Goal: Contribute content: Contribute content

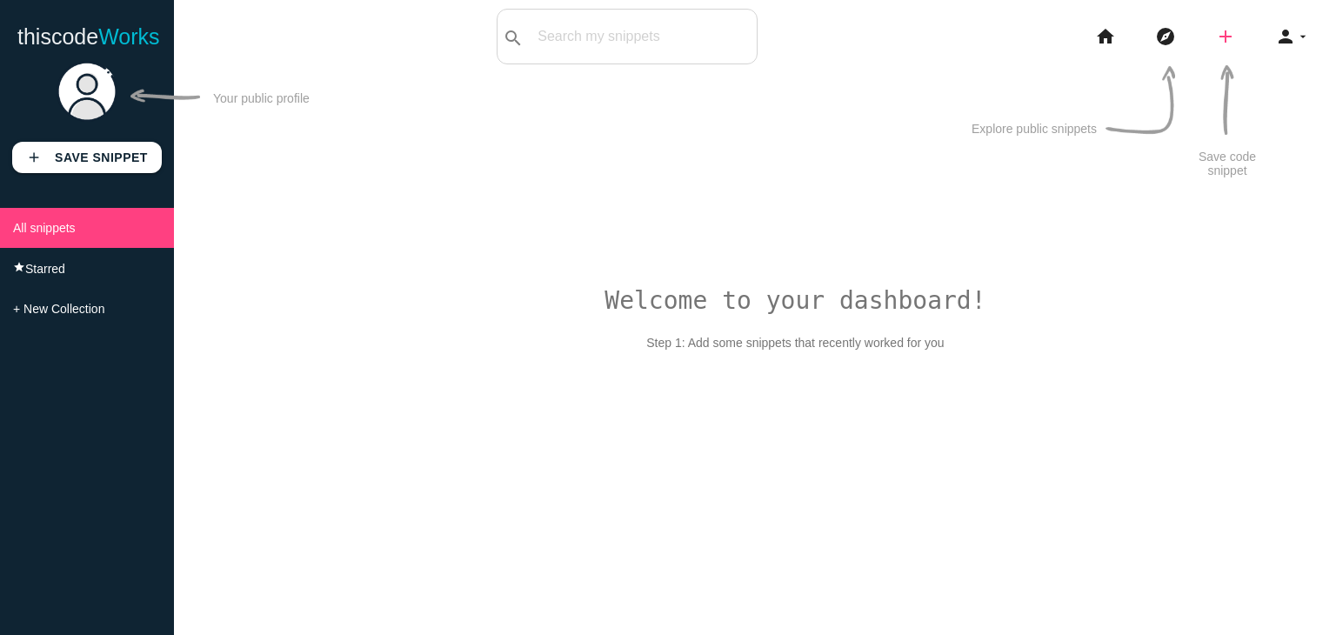
click at [1229, 43] on icon "add" at bounding box center [1225, 37] width 21 height 56
click at [1256, 45] on link "code Snippet" at bounding box center [1263, 30] width 122 height 43
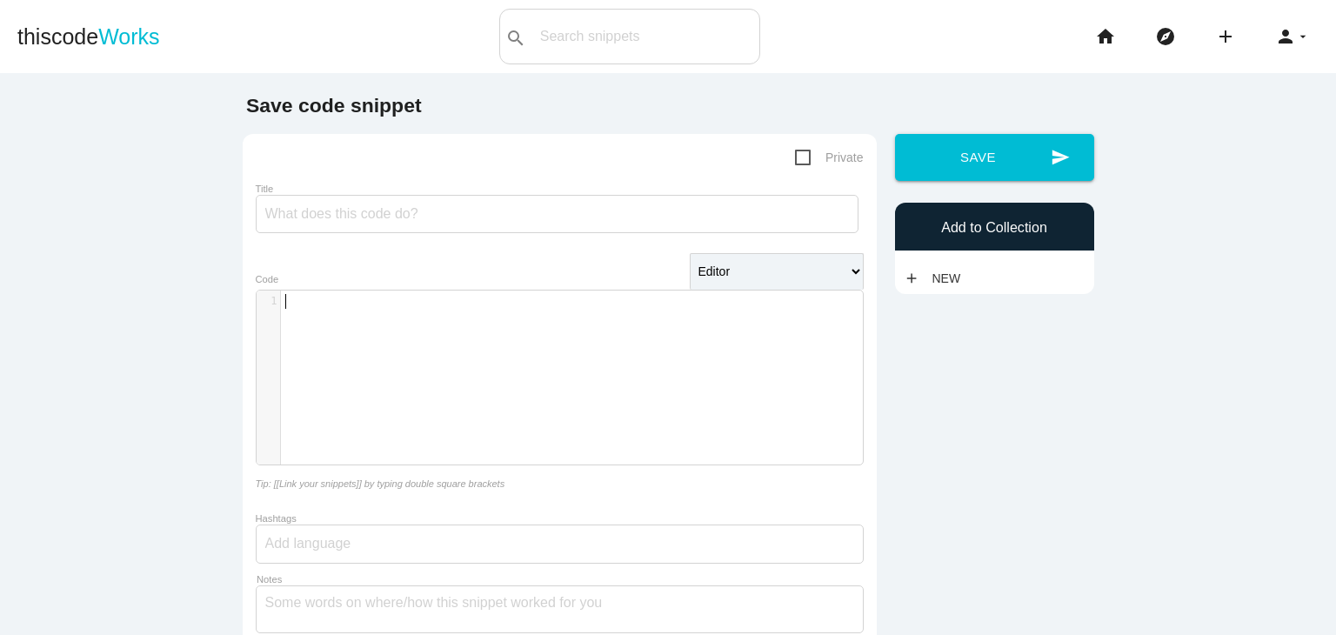
click at [471, 337] on div "​ x 1 ​" at bounding box center [573, 390] width 632 height 200
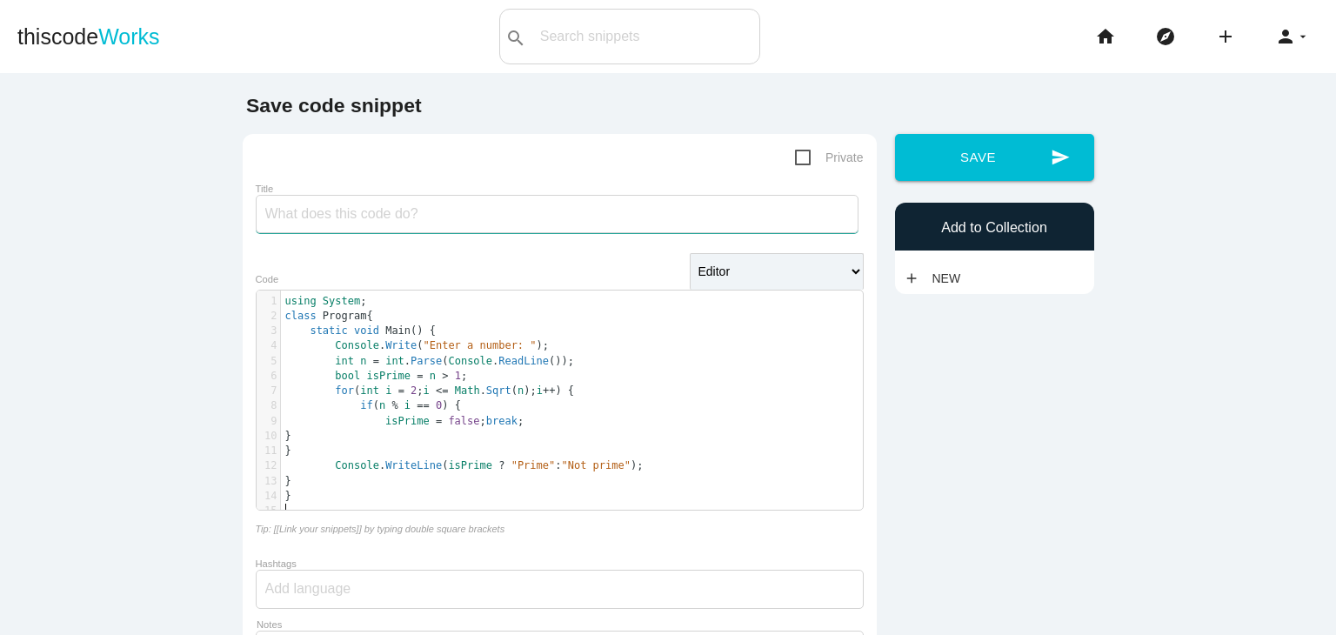
click at [451, 209] on input "Title" at bounding box center [557, 214] width 603 height 38
paste input "a number is prime"
drag, startPoint x: 270, startPoint y: 220, endPoint x: 226, endPoint y: 221, distance: 43.5
click at [233, 221] on div "Private Title a number is prime Editor HTML Editor Javascript Editor PHP Editor…" at bounding box center [559, 468] width 652 height 668
type input "number is prime"
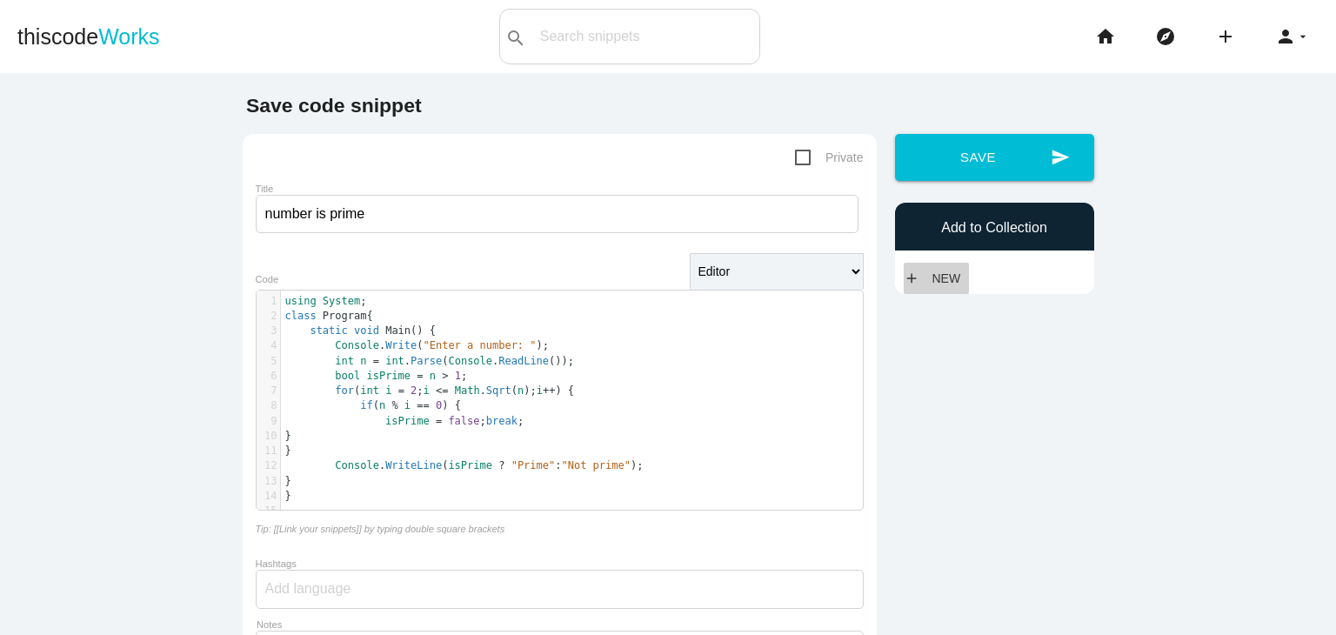
click at [935, 281] on link "add New" at bounding box center [937, 278] width 66 height 31
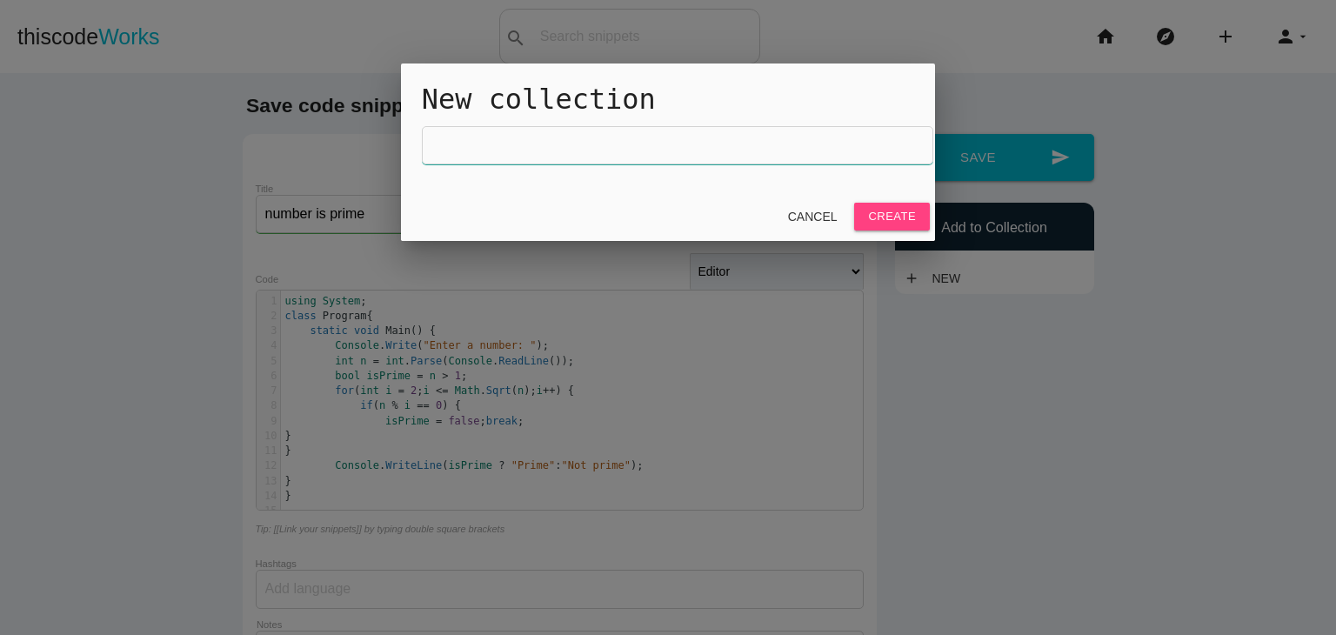
click at [639, 150] on input "text" at bounding box center [677, 145] width 511 height 38
type input "VP Lab"
click at [891, 210] on link "Create" at bounding box center [892, 217] width 76 height 28
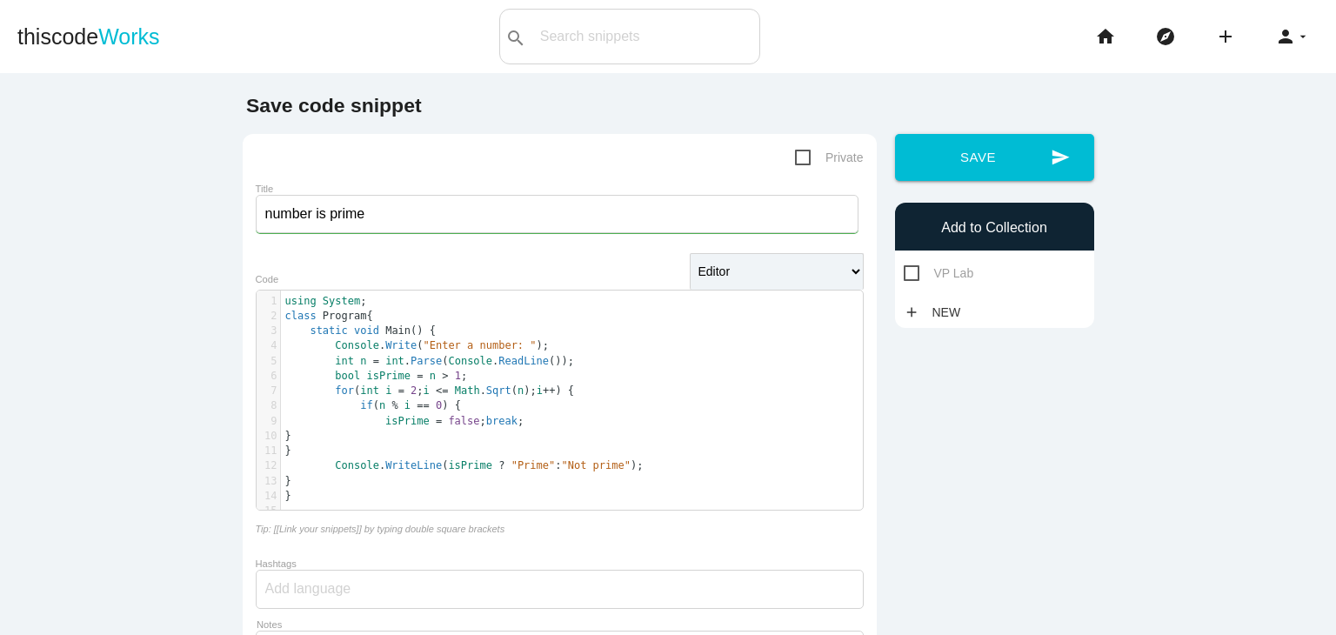
click at [909, 271] on span "VP Lab" at bounding box center [939, 274] width 70 height 22
click at [909, 271] on input "VP Lab" at bounding box center [909, 268] width 11 height 11
checkbox input "true"
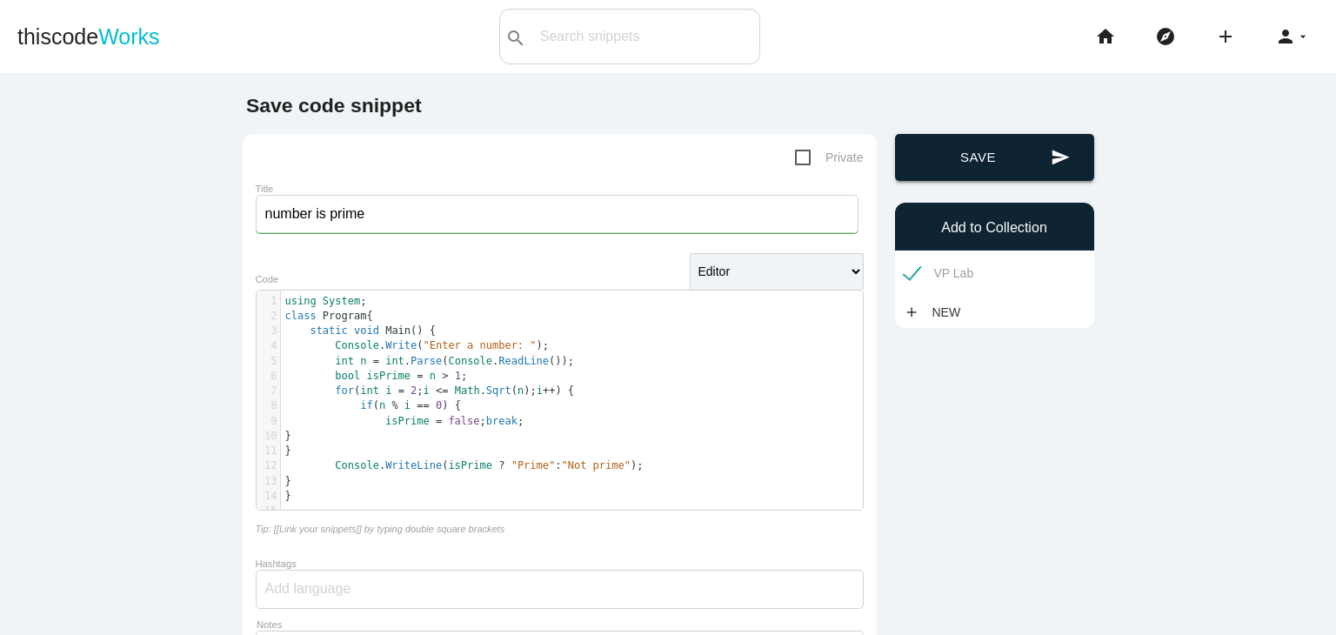
click at [951, 136] on button "send Save" at bounding box center [994, 157] width 199 height 47
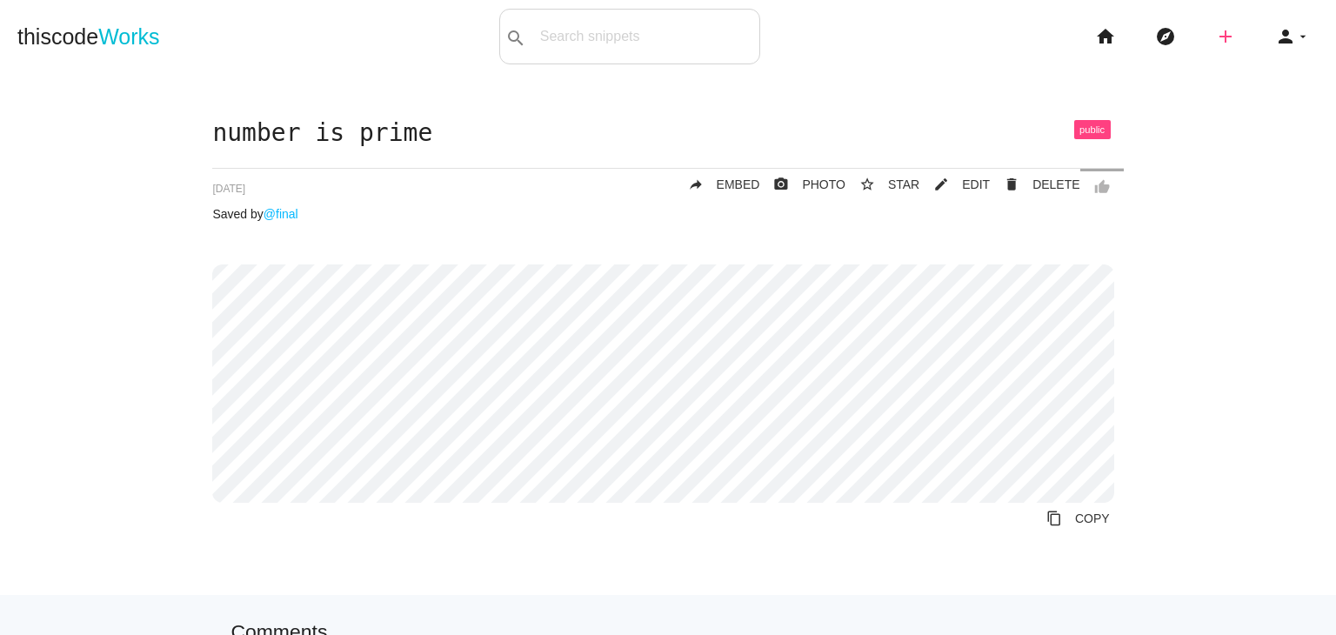
click at [1215, 50] on icon "add" at bounding box center [1225, 37] width 21 height 56
click at [1278, 24] on link "code Snippet" at bounding box center [1263, 30] width 122 height 43
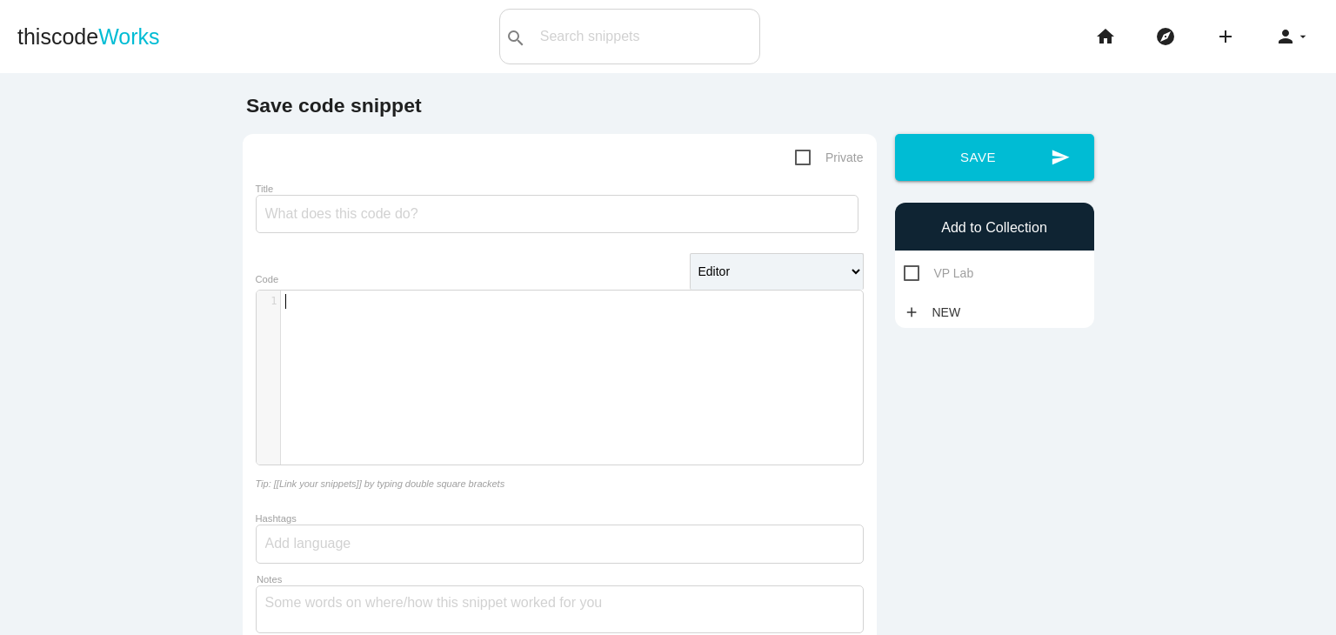
scroll to position [4, 0]
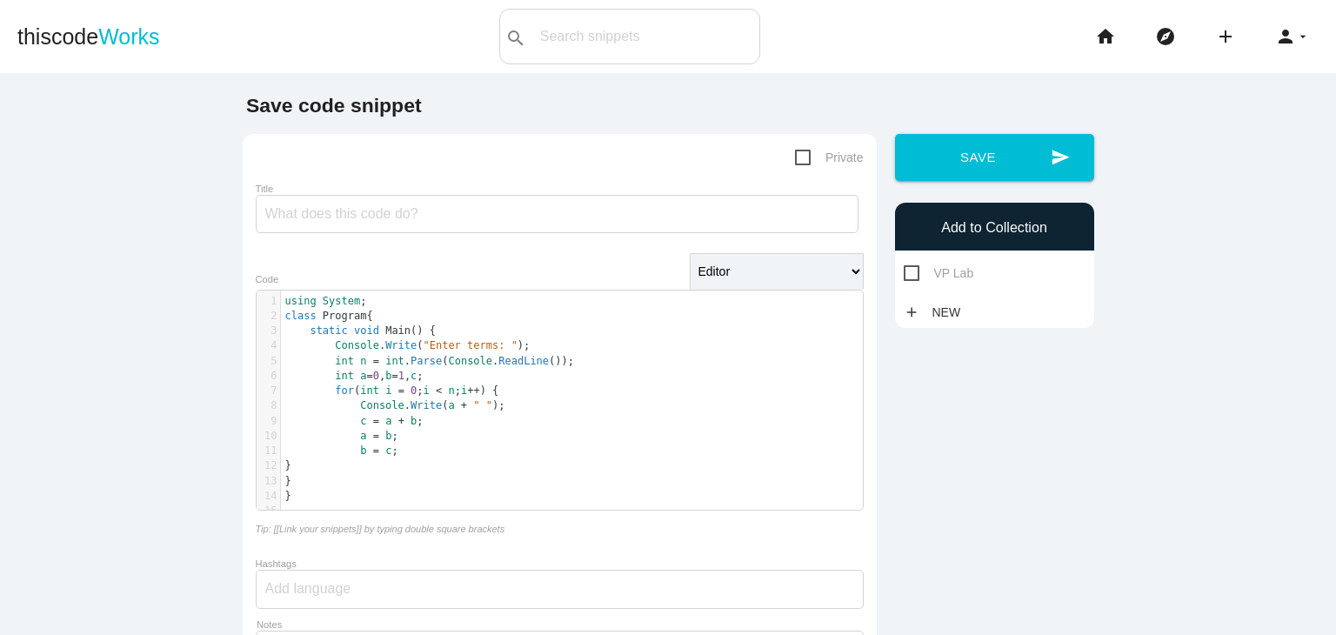
drag, startPoint x: 408, startPoint y: 192, endPoint x: 408, endPoint y: 213, distance: 20.9
click at [408, 192] on div "Title" at bounding box center [560, 210] width 608 height 59
click at [408, 213] on input "Title" at bounding box center [557, 214] width 603 height 38
paste input "using System; class Program { static void Main() { Console.Write("Enter terms: …"
type input "using System; class Program { static void Main() { Console.Write("Enter terms: …"
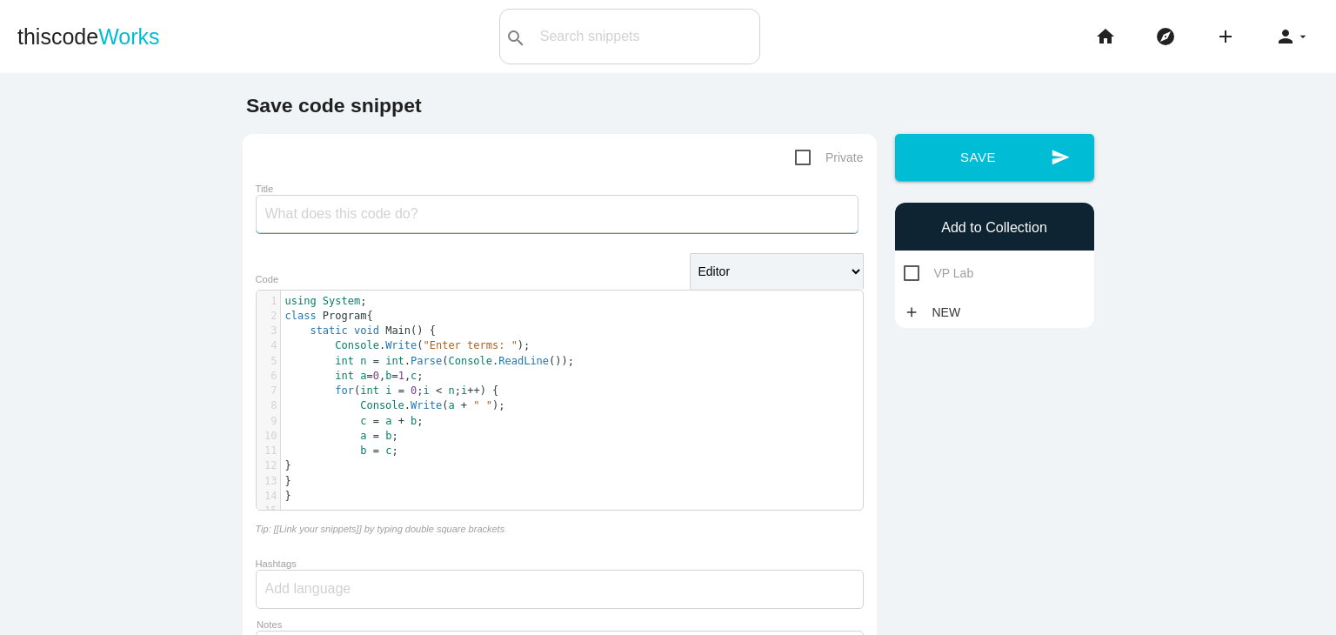
scroll to position [0, 0]
paste input "Fibonacci series up to n terms."
type input "Fibonacci series up to n terms"
click at [931, 283] on span "VP Lab" at bounding box center [939, 274] width 70 height 22
click at [915, 274] on input "VP Lab" at bounding box center [909, 268] width 11 height 11
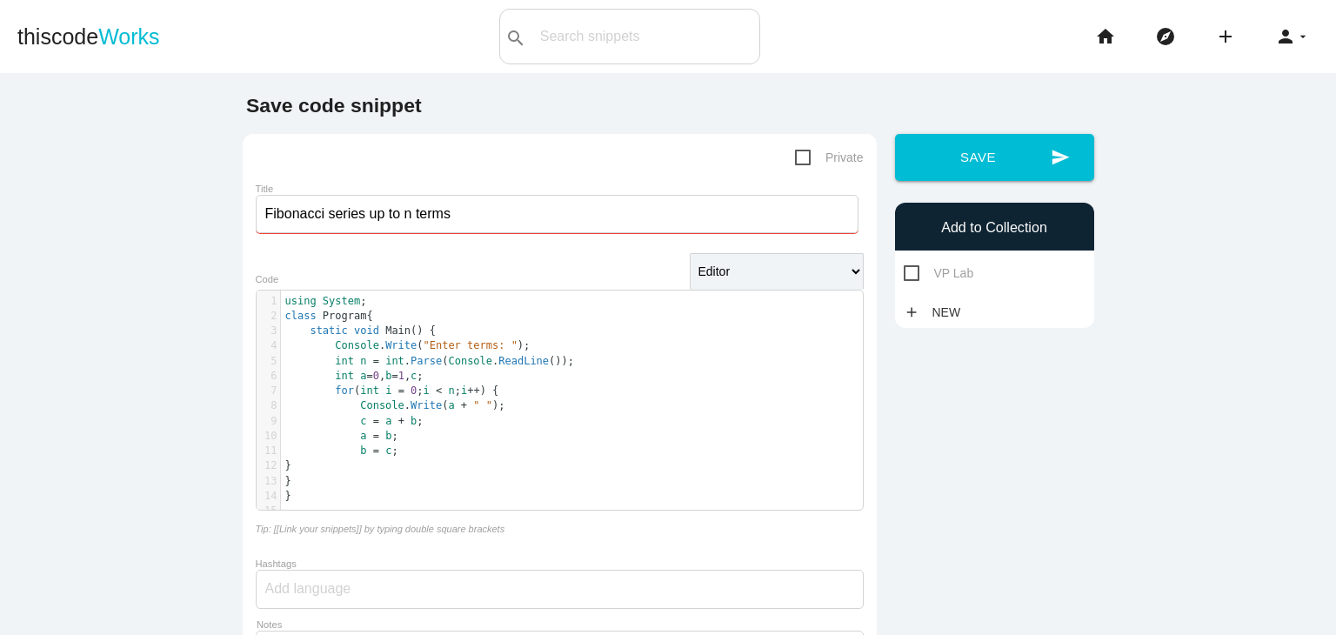
checkbox input "true"
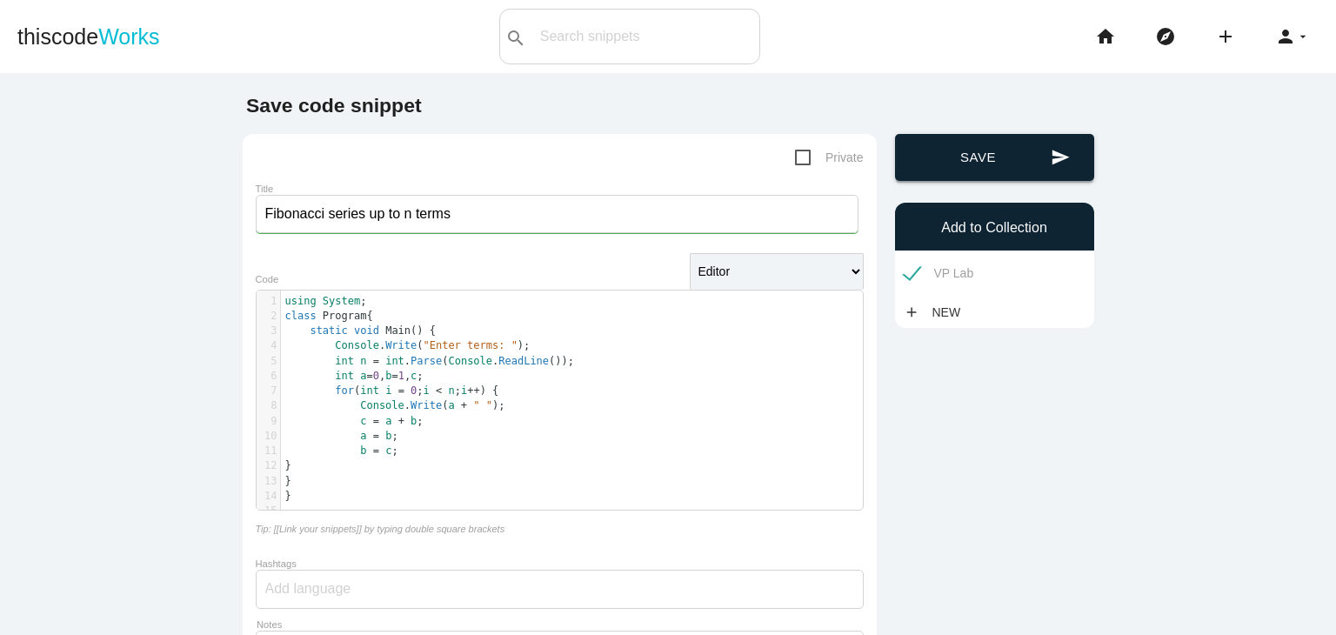
click at [984, 150] on button "send Save" at bounding box center [994, 157] width 199 height 47
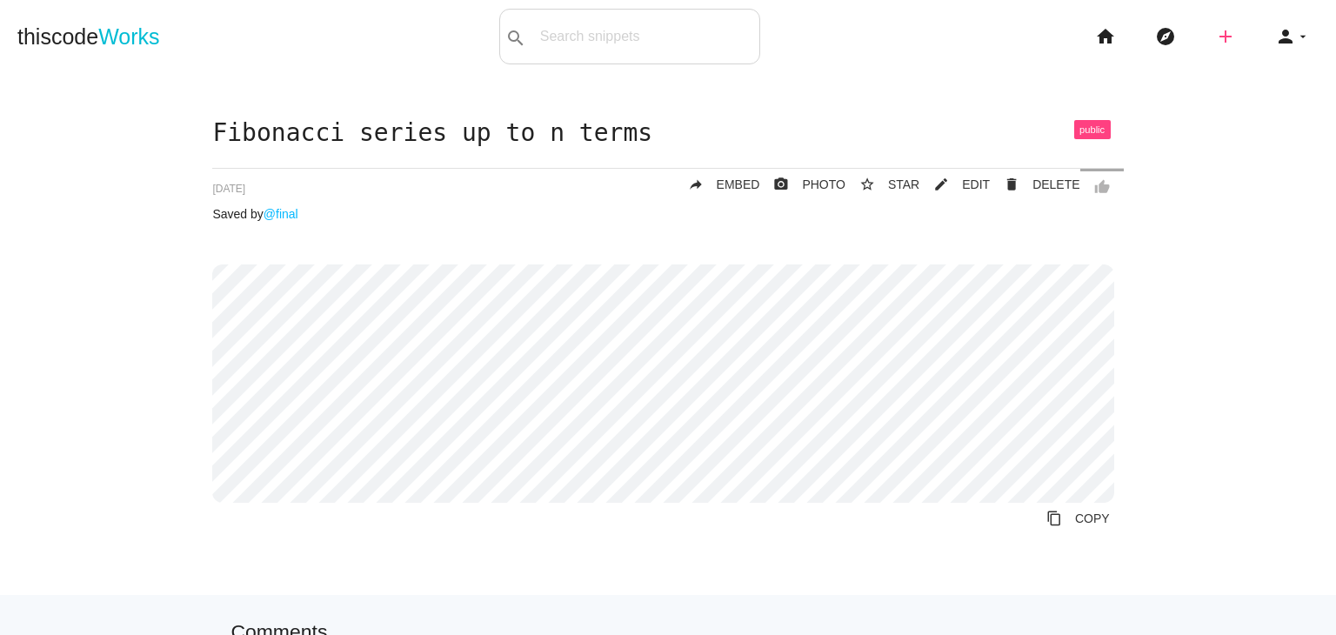
click at [1215, 43] on icon "add" at bounding box center [1225, 37] width 21 height 56
click at [1263, 39] on link "code Snippet" at bounding box center [1263, 30] width 122 height 43
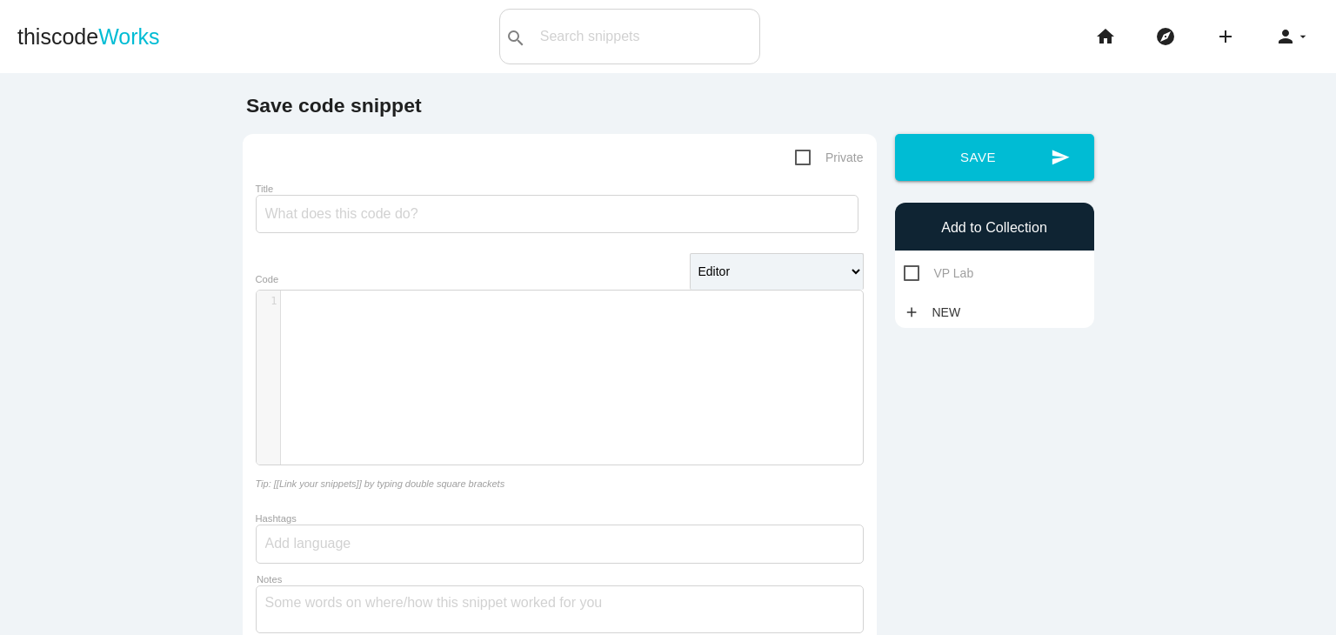
click at [431, 359] on div "​ x 1 ​" at bounding box center [573, 390] width 632 height 200
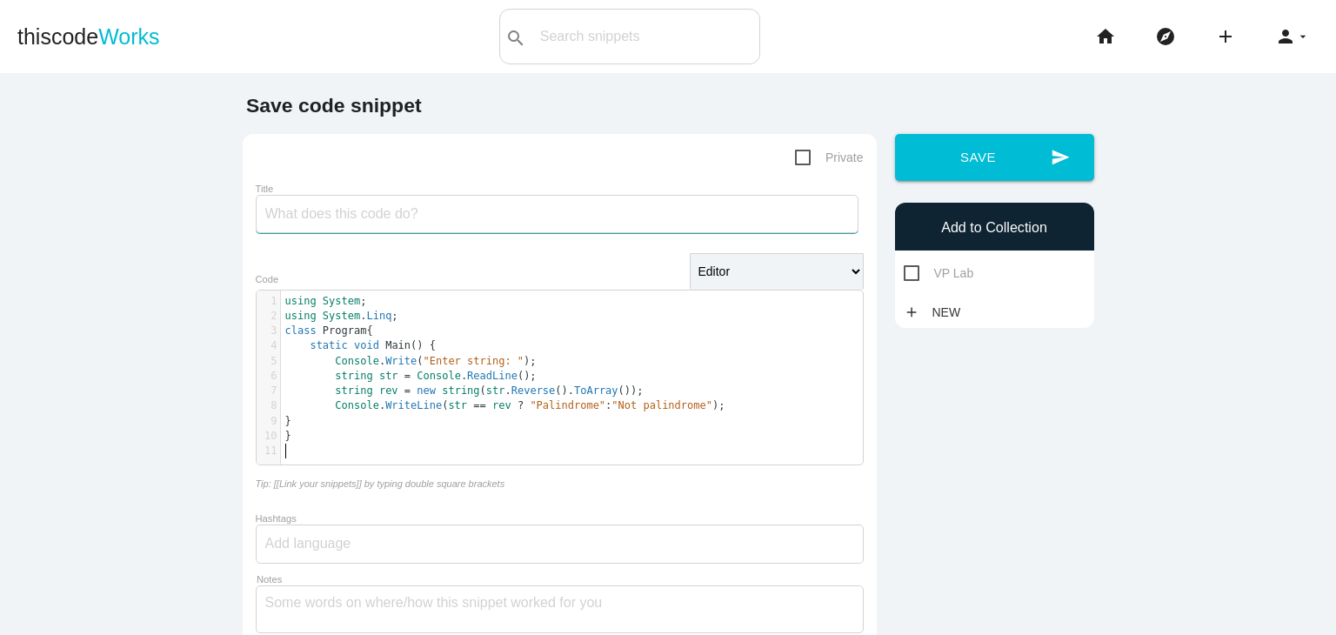
click at [387, 224] on input "Title" at bounding box center [557, 214] width 603 height 38
paste input "string is a palindrome."
type input "string is a palindrome"
click at [963, 279] on span "VP Lab" at bounding box center [939, 274] width 70 height 22
click at [915, 274] on input "VP Lab" at bounding box center [909, 268] width 11 height 11
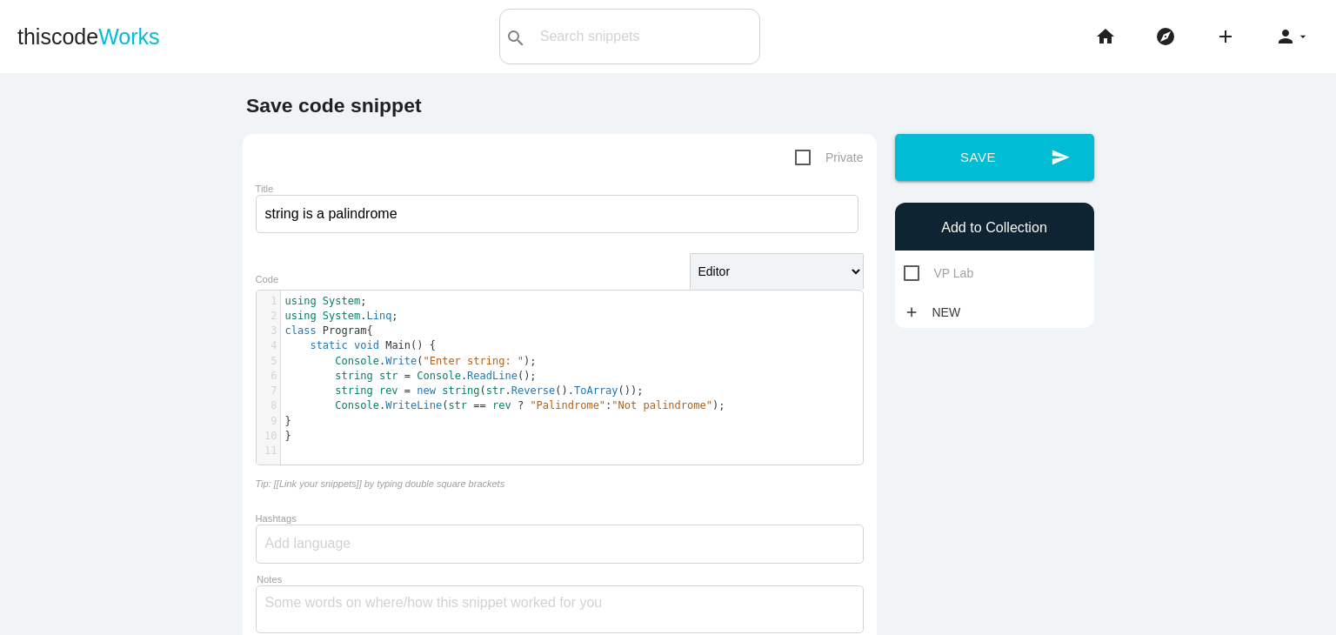
checkbox input "true"
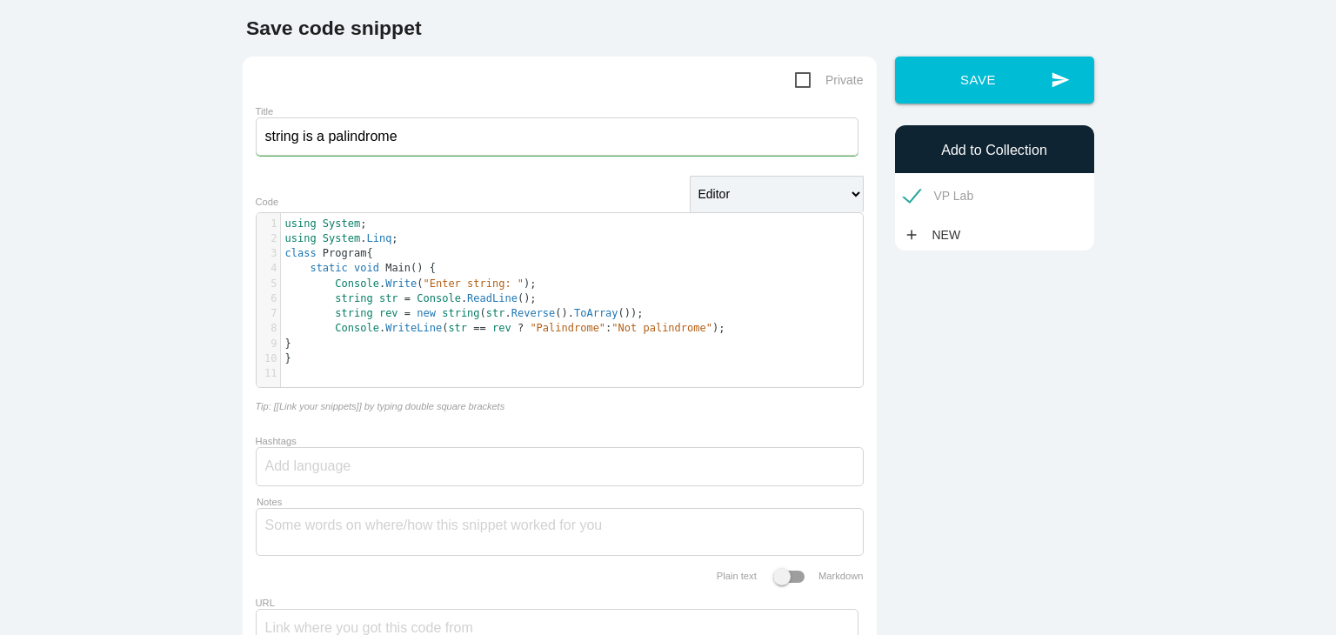
scroll to position [0, 0]
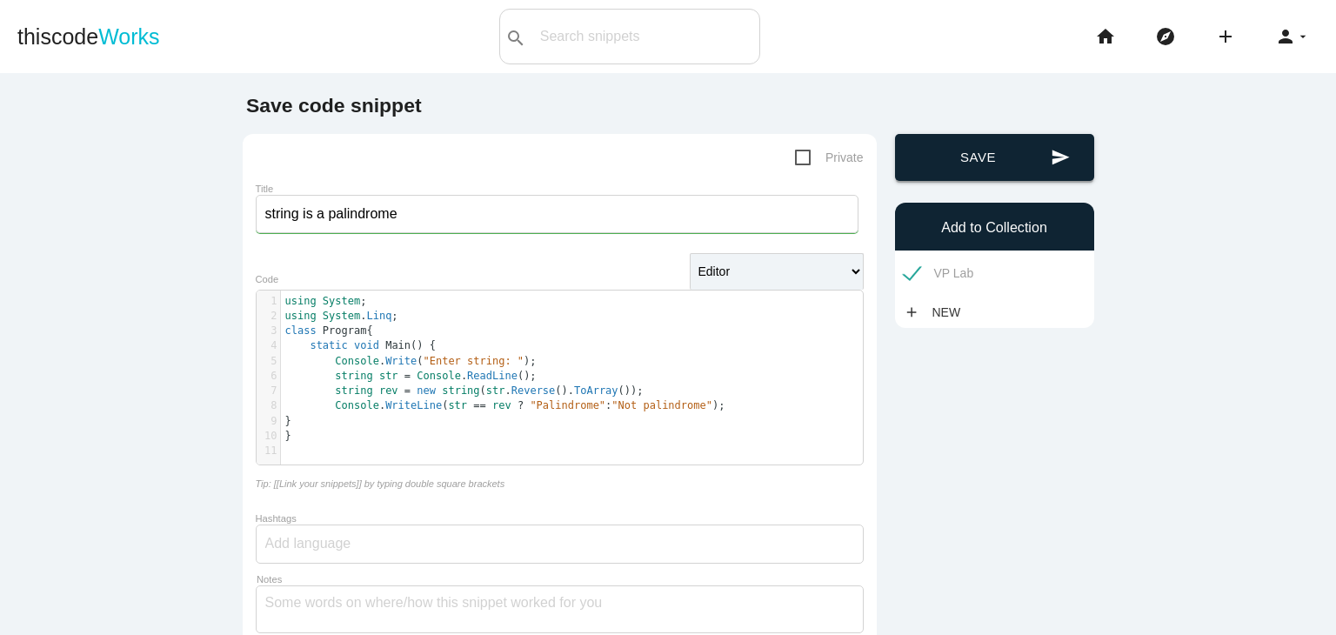
click at [983, 168] on button "send Save" at bounding box center [994, 157] width 199 height 47
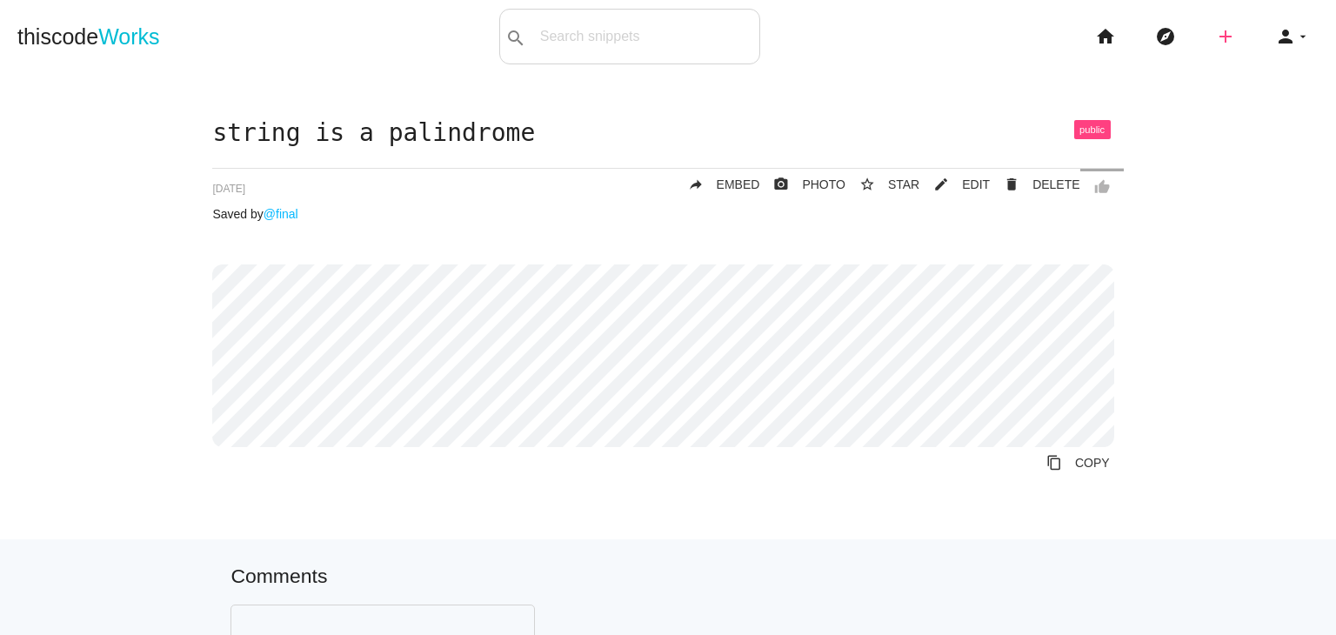
click at [1221, 40] on icon "add" at bounding box center [1225, 37] width 21 height 56
click at [1207, 58] on link "link Link" at bounding box center [1263, 74] width 122 height 43
click at [1202, 39] on li "add code Snippet link Link" at bounding box center [1232, 37] width 60 height 56
click at [1215, 41] on icon "add" at bounding box center [1225, 37] width 21 height 56
click at [1242, 39] on link "code Snippet" at bounding box center [1263, 30] width 122 height 43
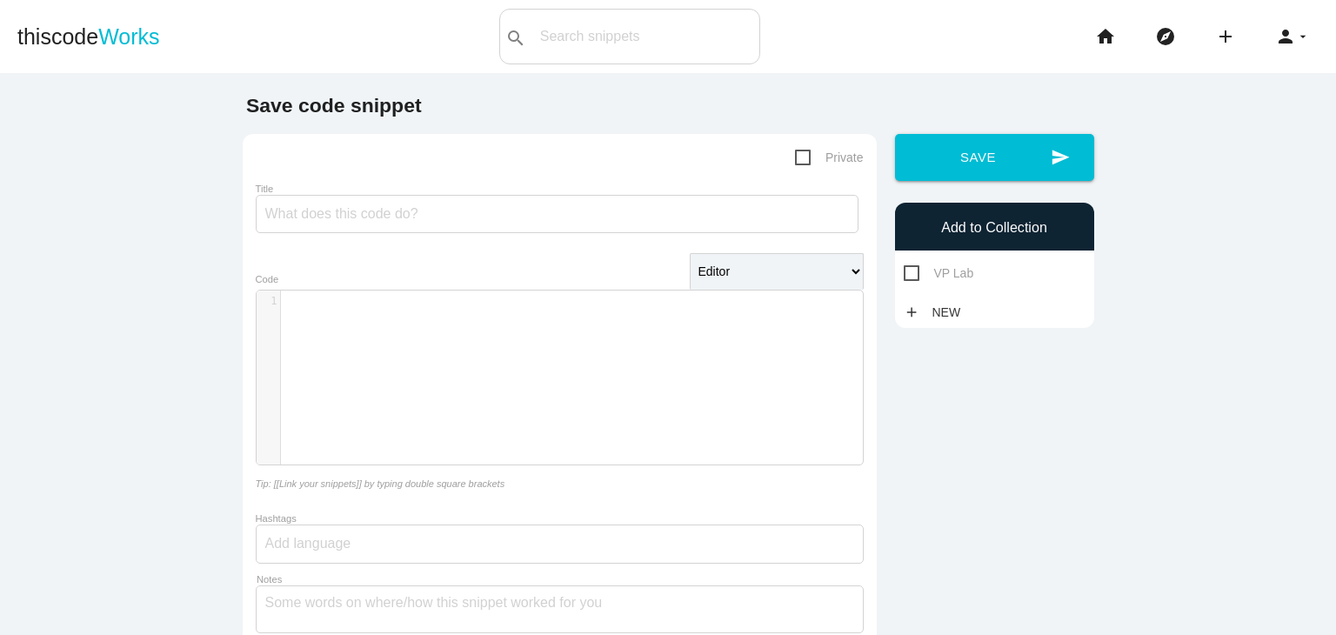
scroll to position [4, 0]
drag, startPoint x: 394, startPoint y: 327, endPoint x: 413, endPoint y: 318, distance: 21.0
click at [396, 328] on div "​ x 1 ​" at bounding box center [573, 390] width 632 height 200
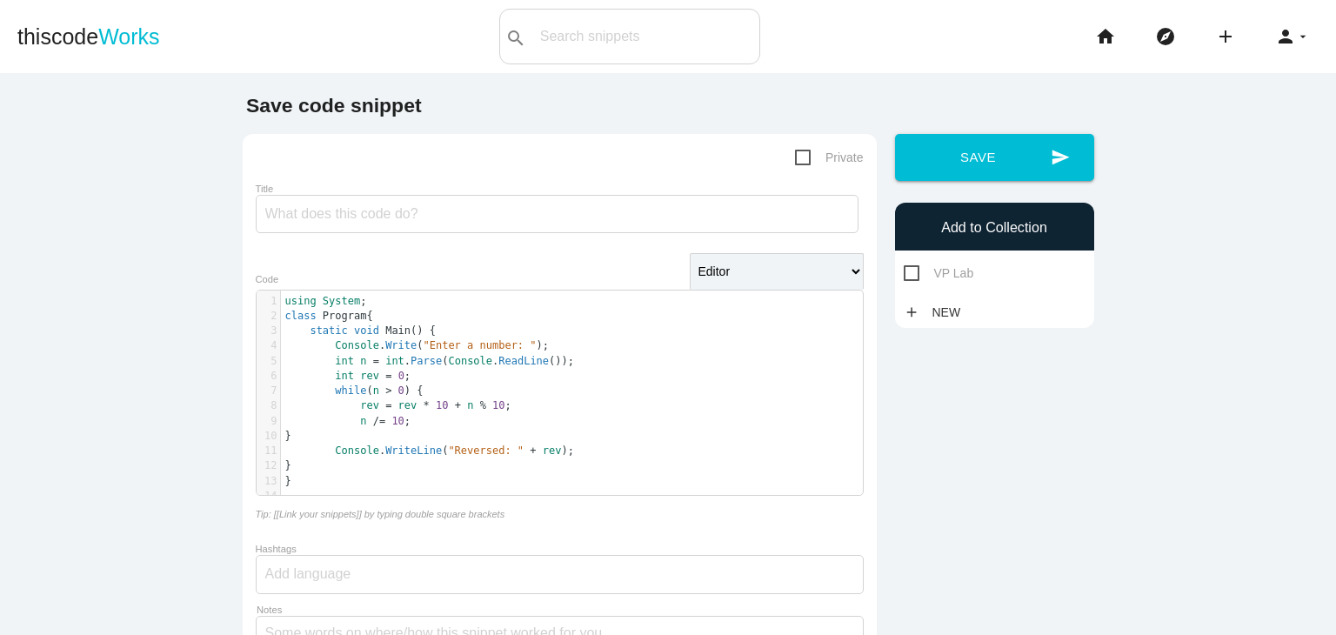
click at [372, 234] on div "Title" at bounding box center [560, 210] width 608 height 59
click at [386, 221] on input "Title" at bounding box center [557, 214] width 603 height 38
paste input "reverse a number."
type input "reverse a number"
click at [918, 286] on div "Add to Collection VP Lab add New" at bounding box center [994, 265] width 199 height 125
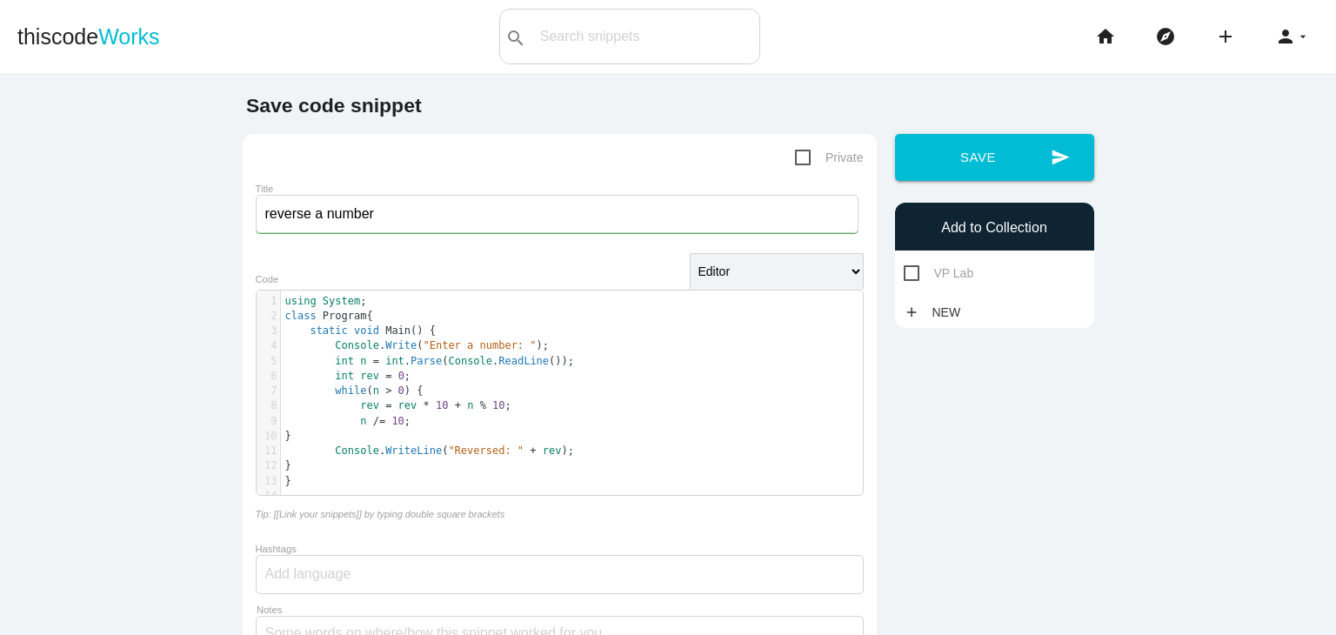
click at [932, 274] on span "VP Lab" at bounding box center [939, 274] width 70 height 22
click at [915, 274] on input "VP Lab" at bounding box center [909, 268] width 11 height 11
checkbox input "true"
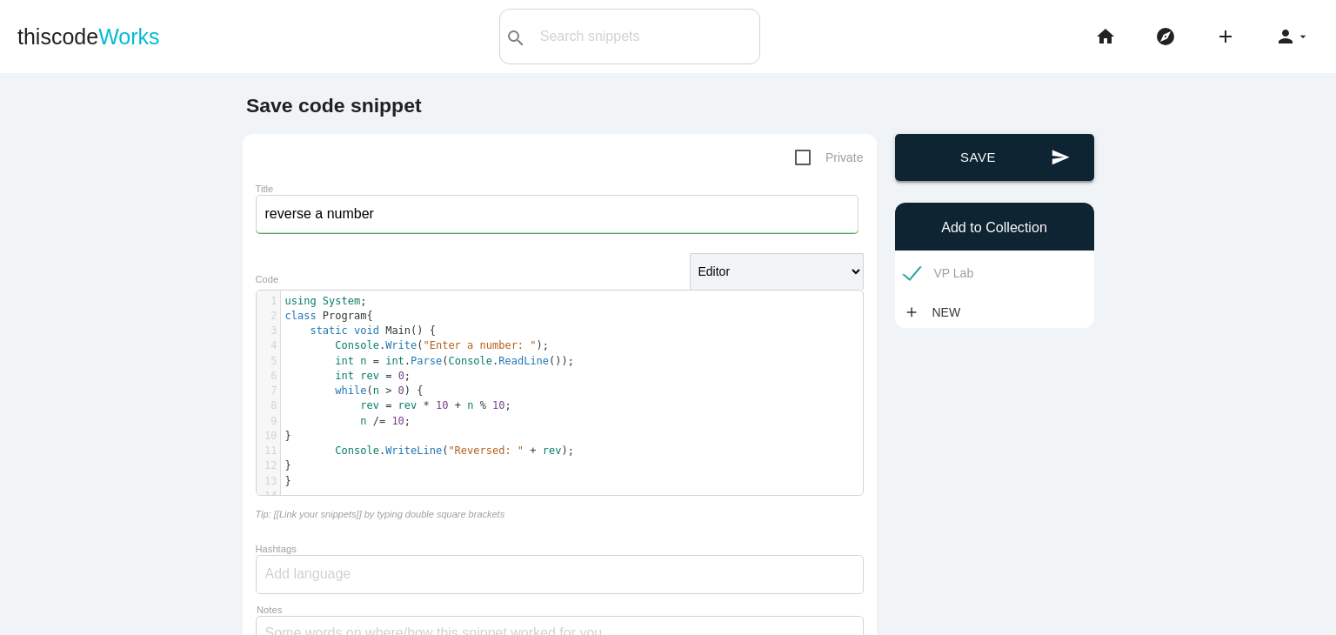
click at [978, 152] on button "send Save" at bounding box center [994, 157] width 199 height 47
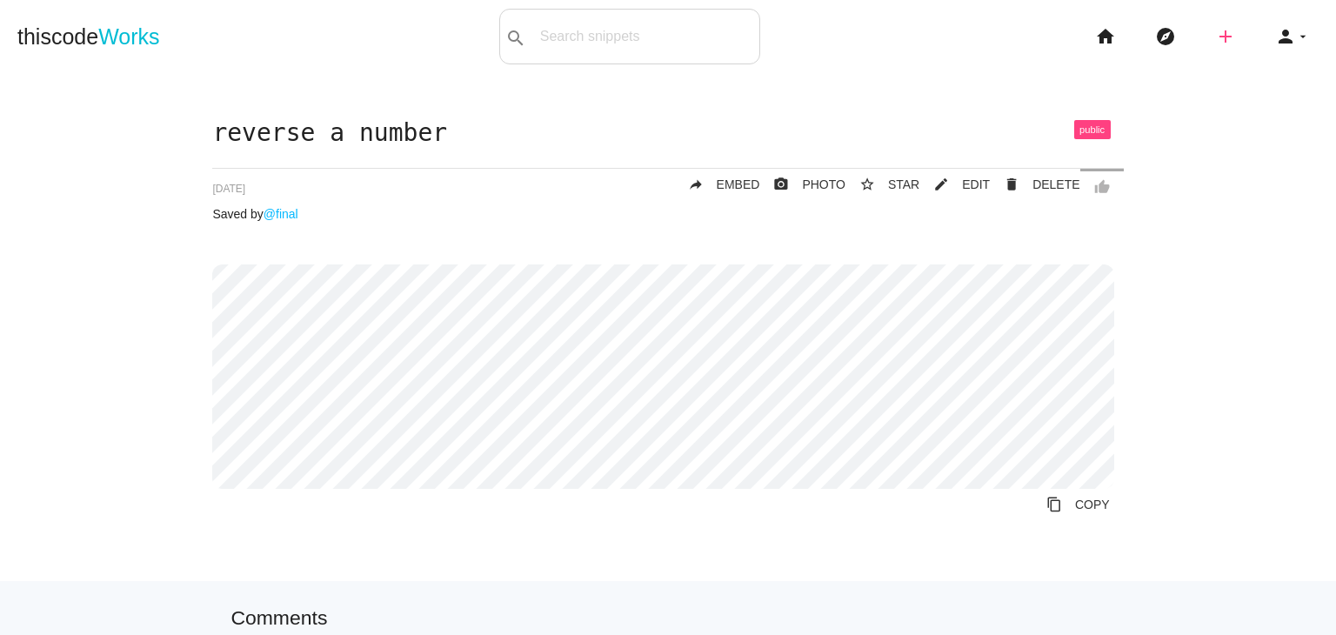
click at [1219, 44] on icon "add" at bounding box center [1225, 37] width 21 height 56
click at [1218, 36] on icon "code" at bounding box center [1226, 30] width 21 height 19
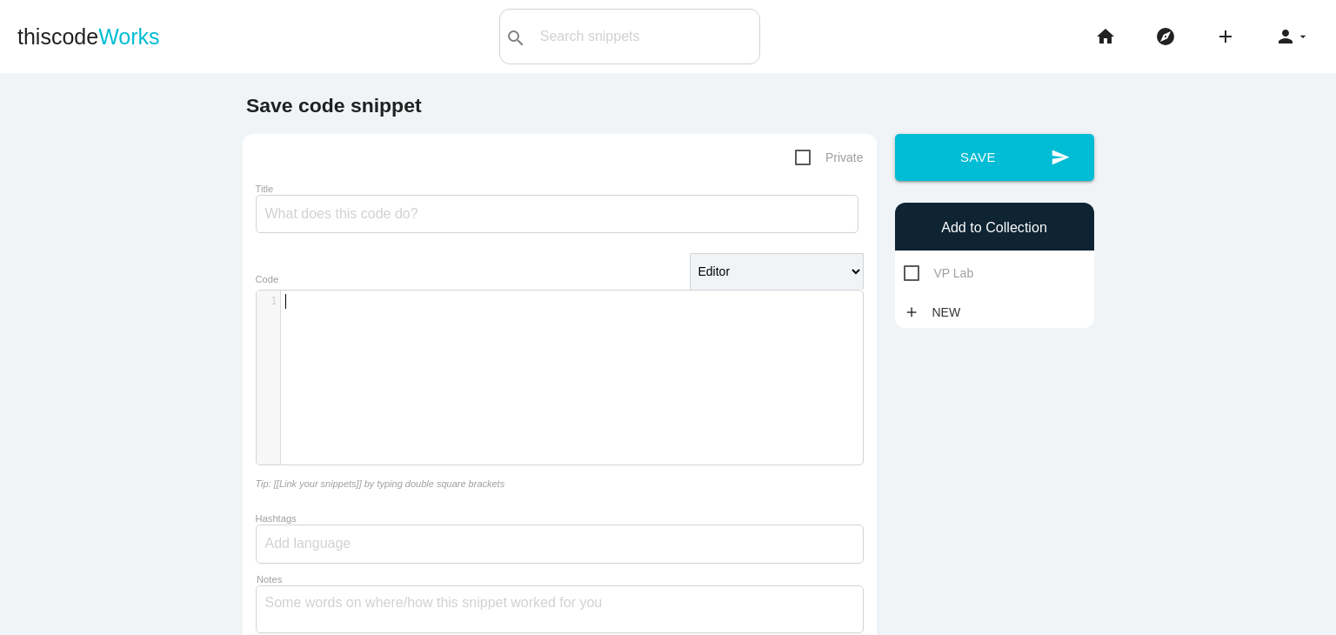
click at [385, 327] on div "​ x 1 ​" at bounding box center [573, 390] width 632 height 200
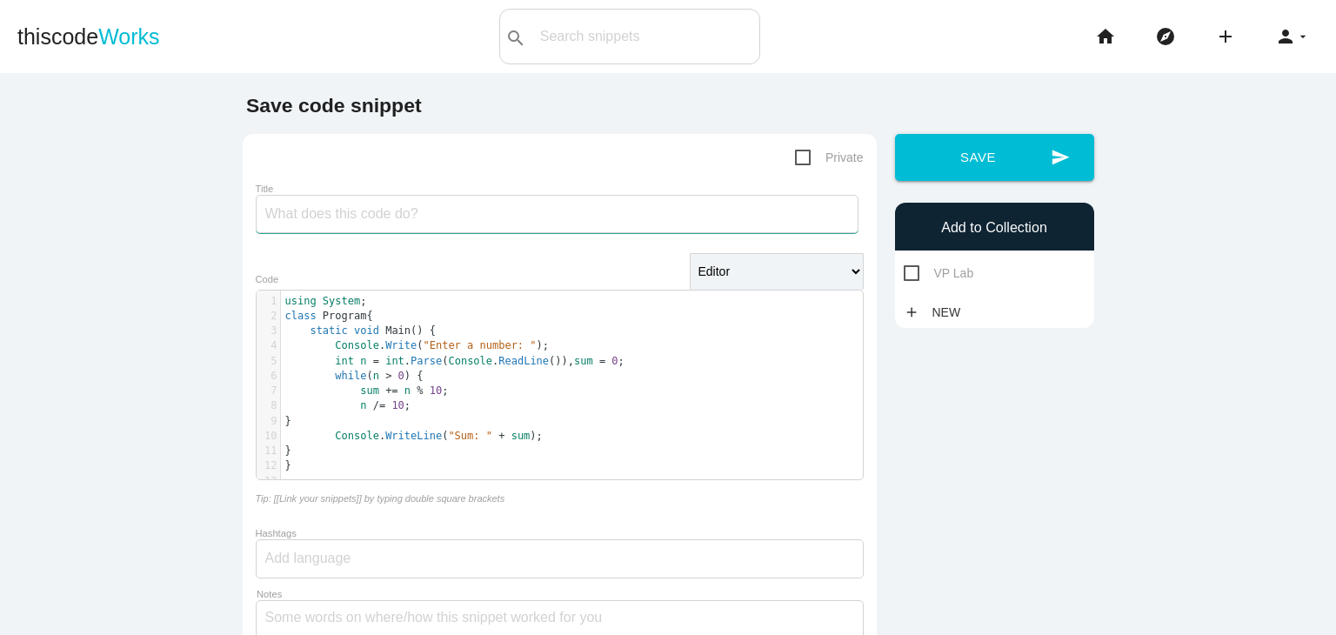
click at [384, 210] on input "Title" at bounding box center [557, 214] width 603 height 38
paste input "the sum of digits of a number"
drag, startPoint x: 284, startPoint y: 213, endPoint x: 240, endPoint y: 217, distance: 44.5
click at [243, 217] on div "Private Title the sum of digits of a number Editor HTML Editor Javascript Edito…" at bounding box center [560, 446] width 634 height 625
type input "sum of digits of a number"
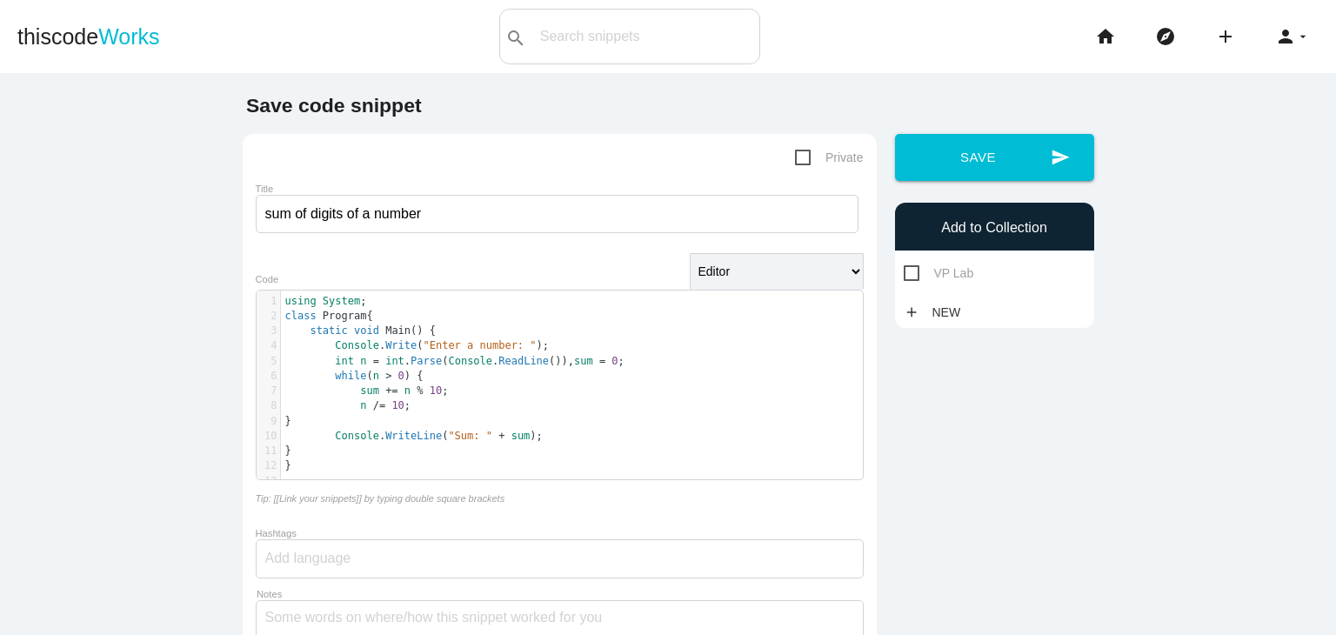
click at [936, 269] on span "VP Lab" at bounding box center [939, 274] width 70 height 22
click at [915, 269] on input "VP Lab" at bounding box center [909, 268] width 11 height 11
checkbox input "true"
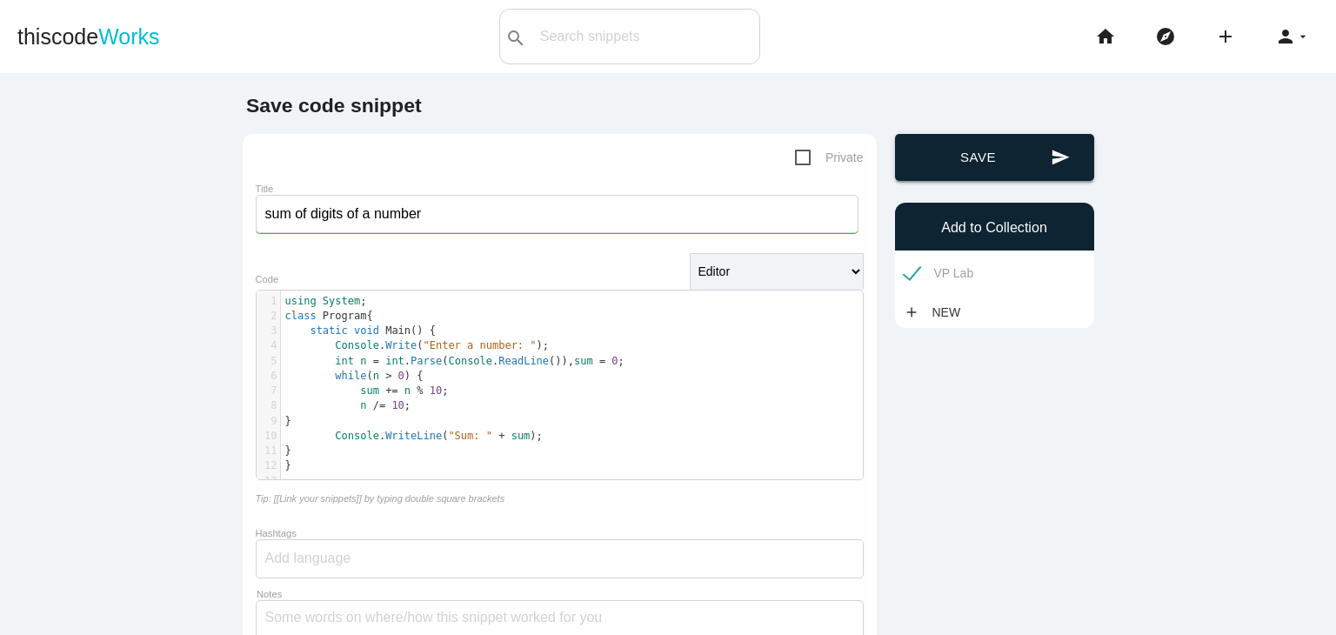
click at [1008, 157] on button "send Save" at bounding box center [994, 157] width 199 height 47
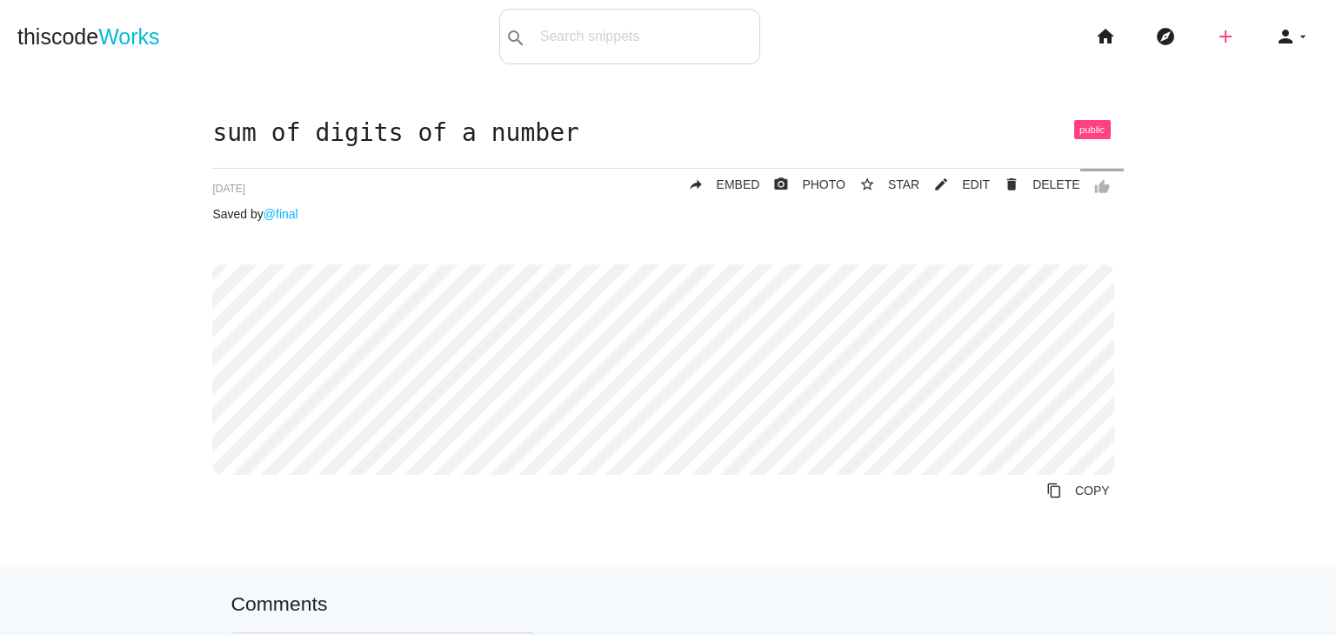
click at [1215, 38] on icon "add" at bounding box center [1225, 37] width 21 height 56
click at [1214, 41] on link "code Snippet" at bounding box center [1263, 30] width 122 height 43
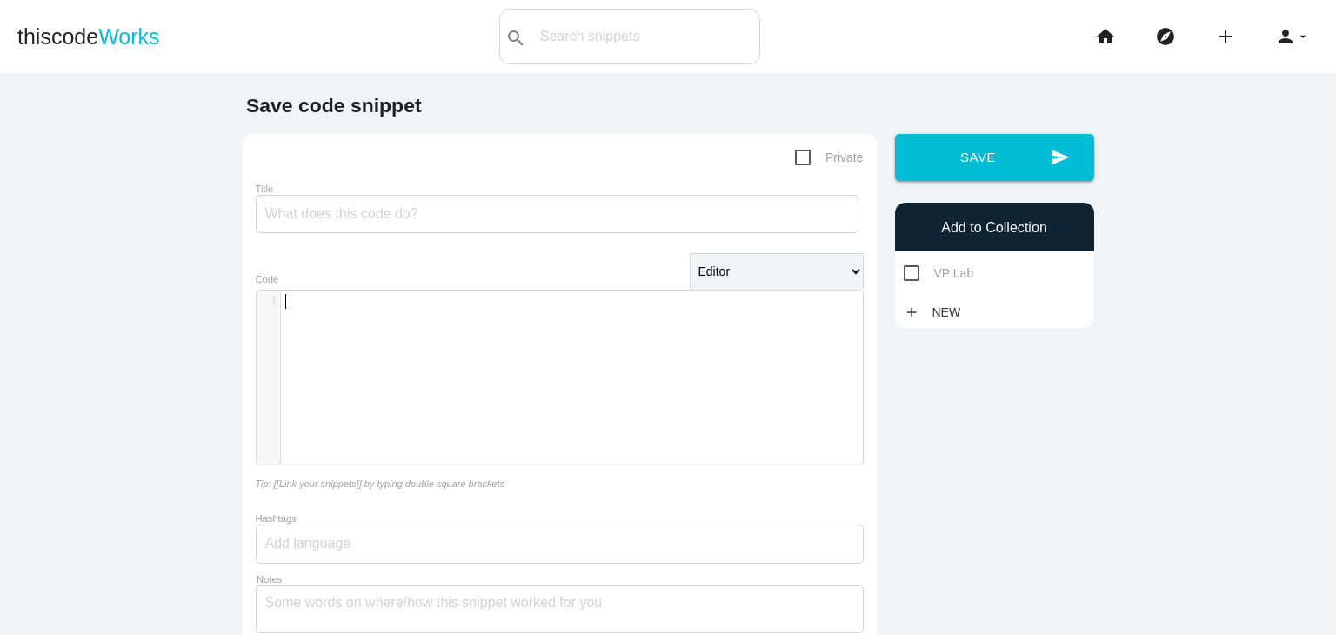
scroll to position [4, 0]
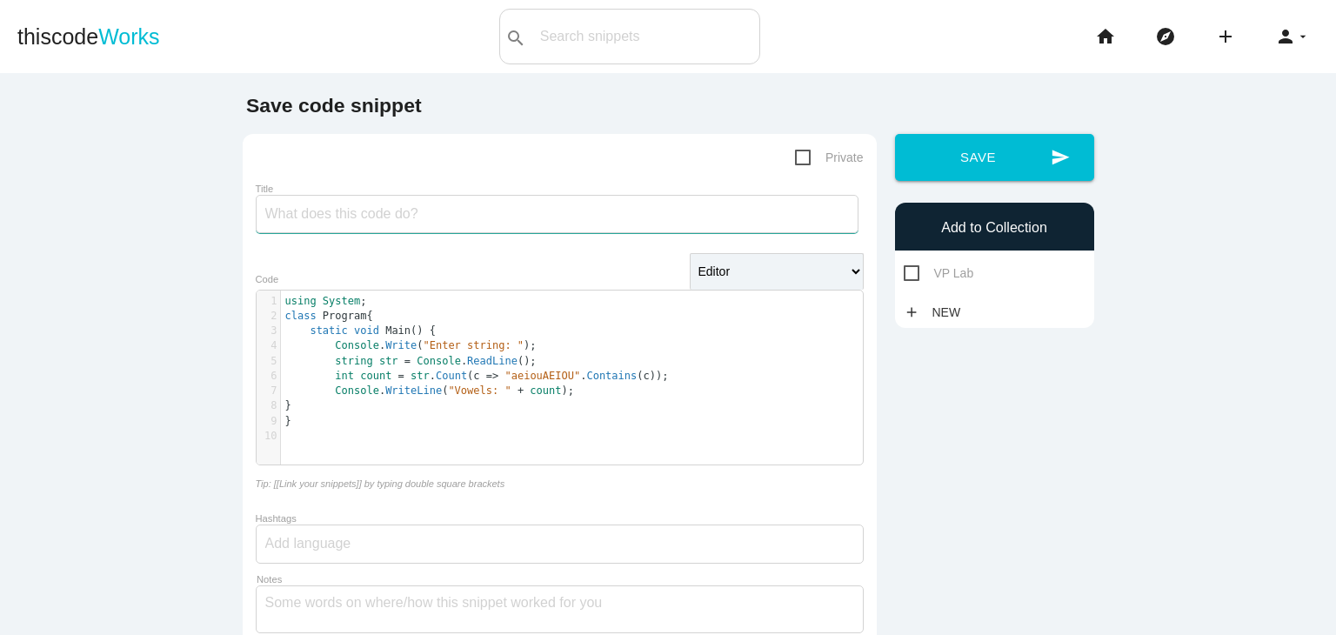
click at [363, 234] on div "Title" at bounding box center [560, 210] width 608 height 59
click at [365, 224] on input "Title" at bounding box center [557, 214] width 603 height 38
paste input "number of vowels in a string"
type input "number of vowels in a string"
click at [937, 271] on span "VP Lab" at bounding box center [939, 274] width 70 height 22
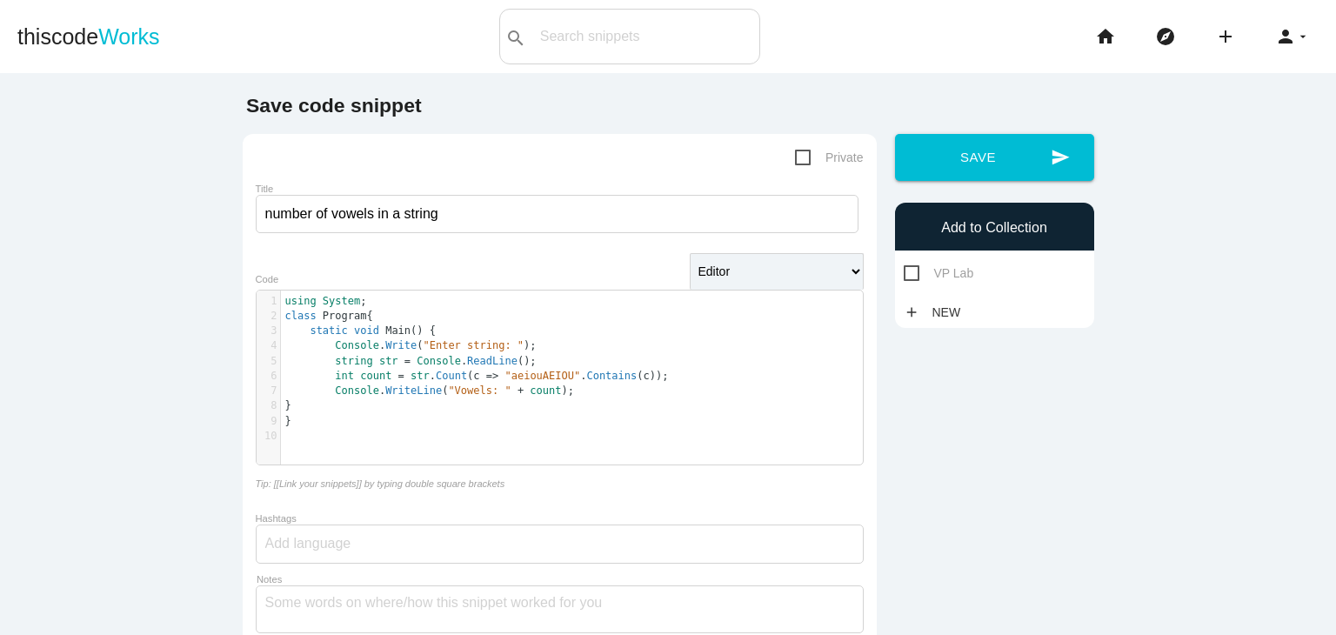
click at [915, 271] on input "VP Lab" at bounding box center [909, 268] width 11 height 11
checkbox input "true"
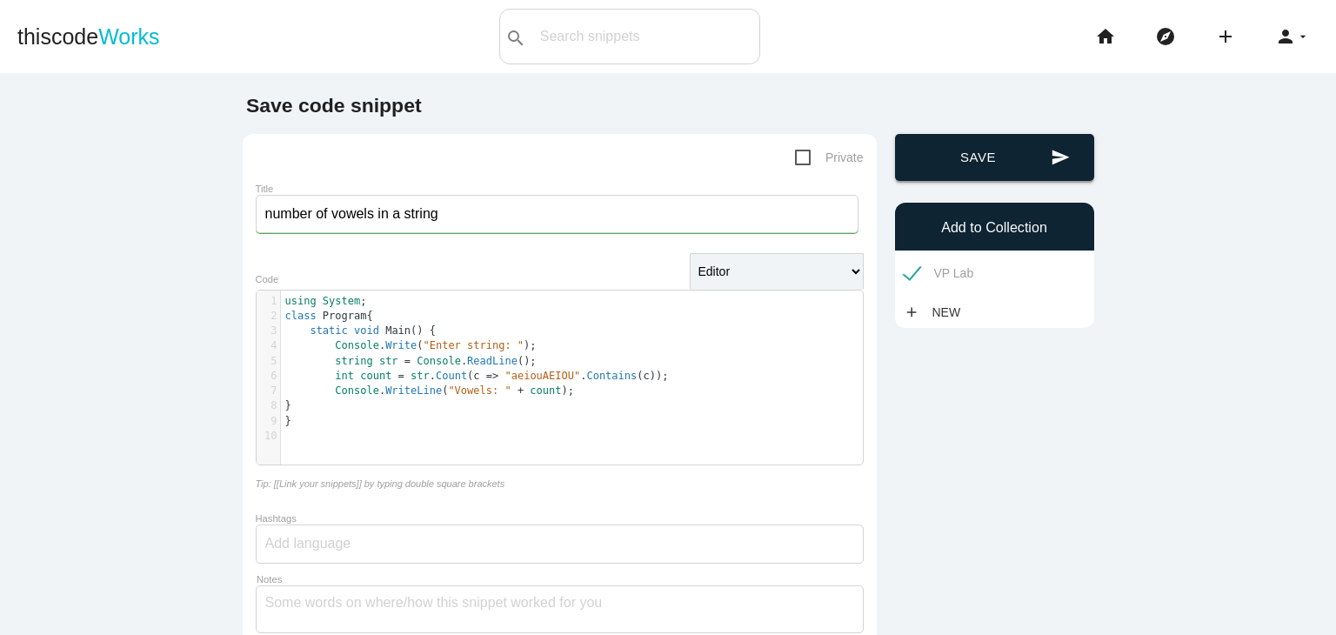
click at [991, 170] on button "send Save" at bounding box center [994, 157] width 199 height 47
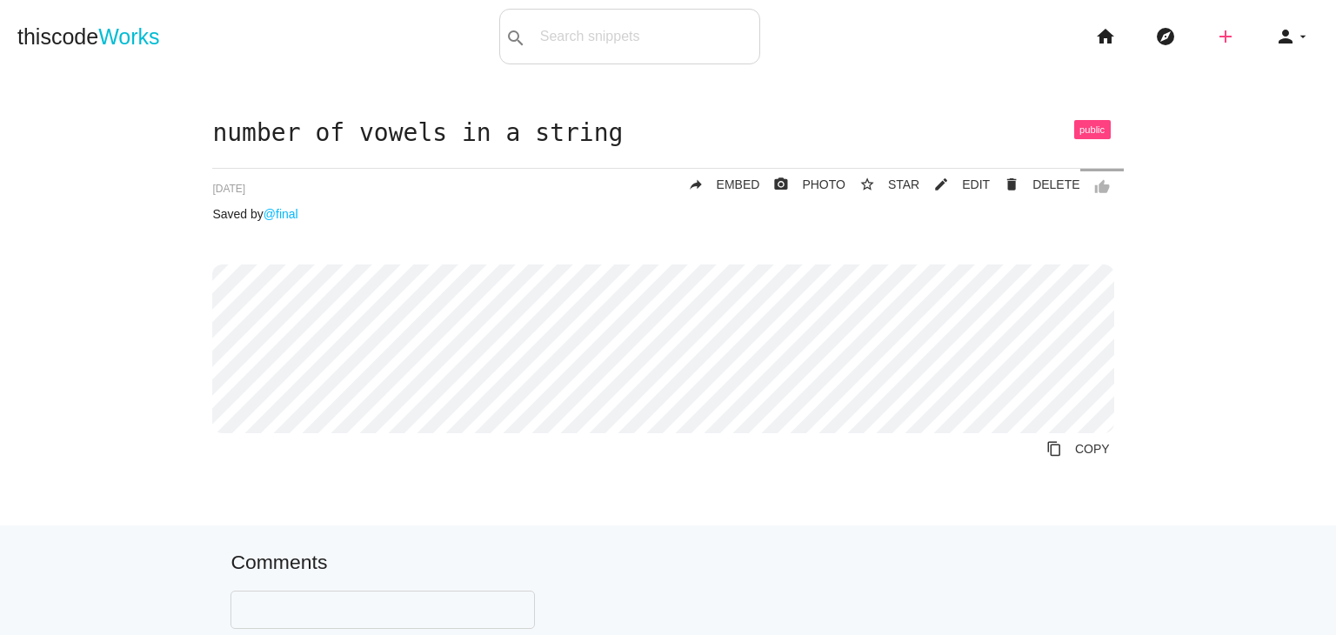
click at [1215, 53] on icon "add" at bounding box center [1225, 37] width 21 height 56
click at [1225, 34] on link "code Snippet" at bounding box center [1263, 30] width 122 height 43
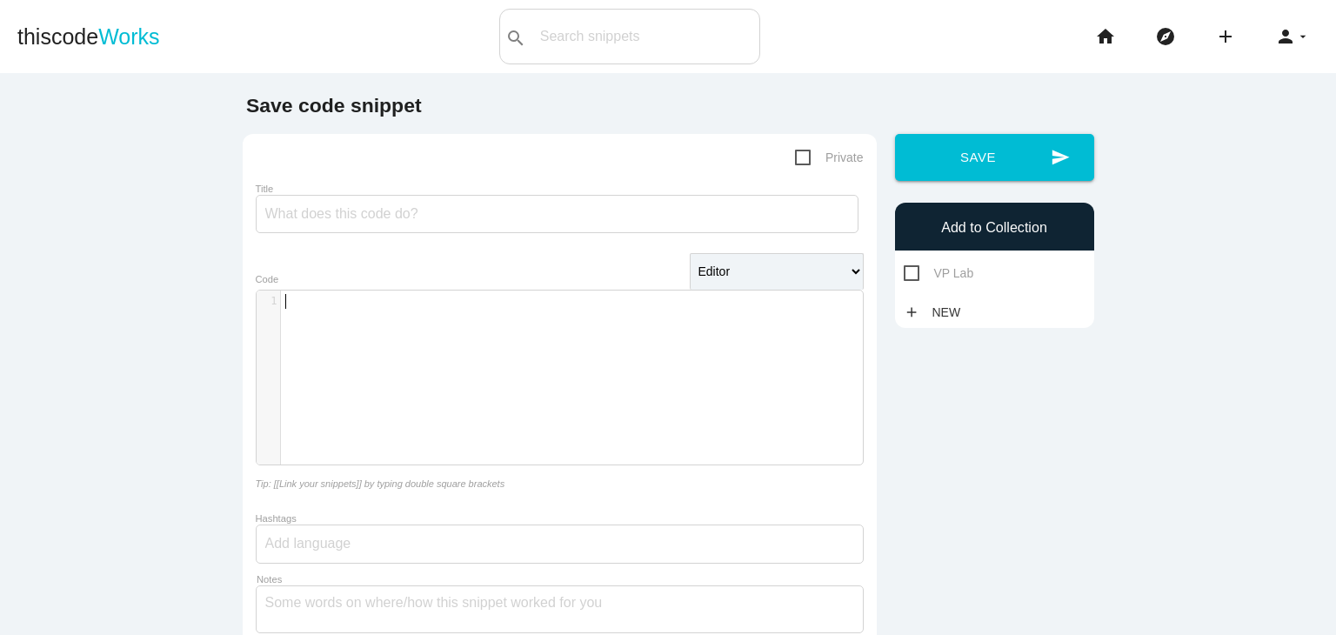
scroll to position [4, 0]
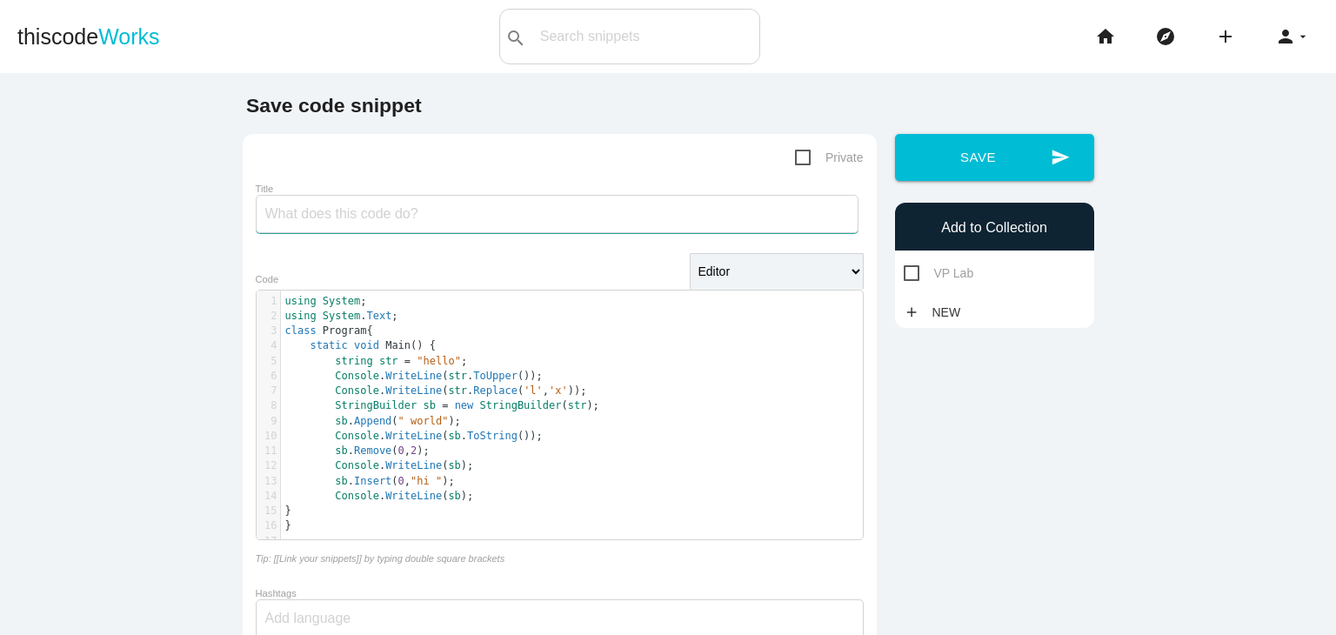
click at [463, 204] on input "Title" at bounding box center [557, 214] width 603 height 38
paste input "string manipulation using methods of both StringBuilder and String classes"
type input "string manipulation using methods of both StringBuilder and String classes"
click at [932, 263] on span "VP Lab" at bounding box center [939, 274] width 70 height 22
click at [915, 263] on input "VP Lab" at bounding box center [909, 268] width 11 height 11
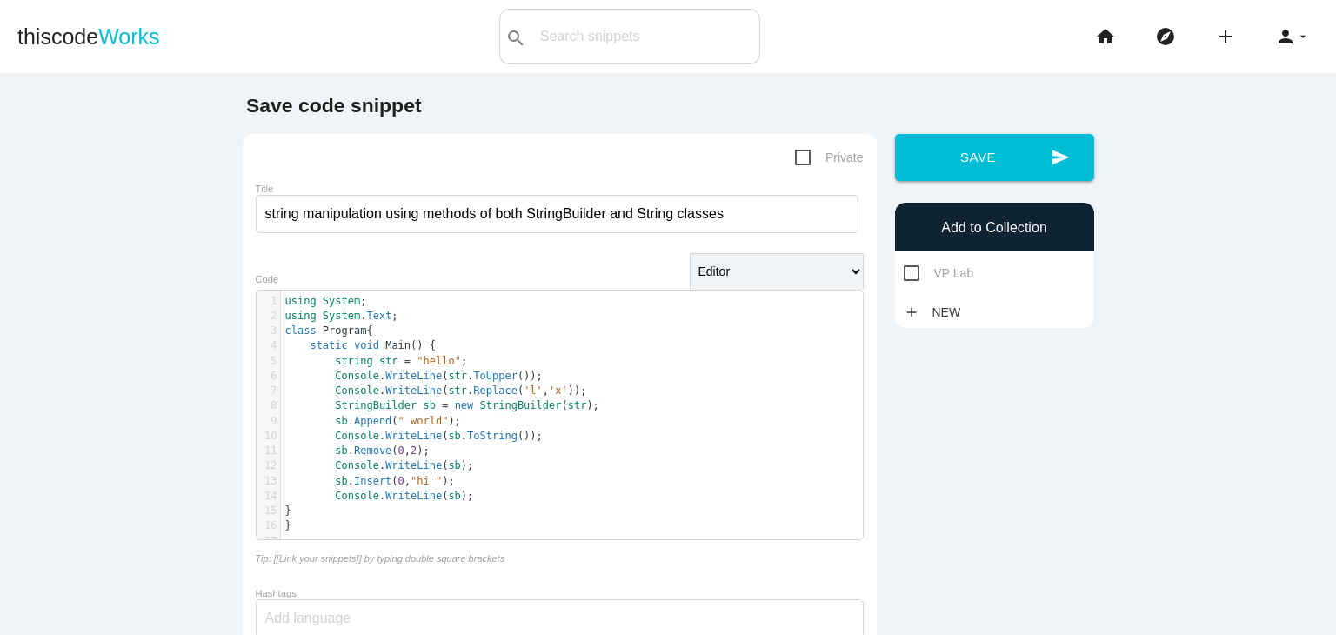
checkbox input "true"
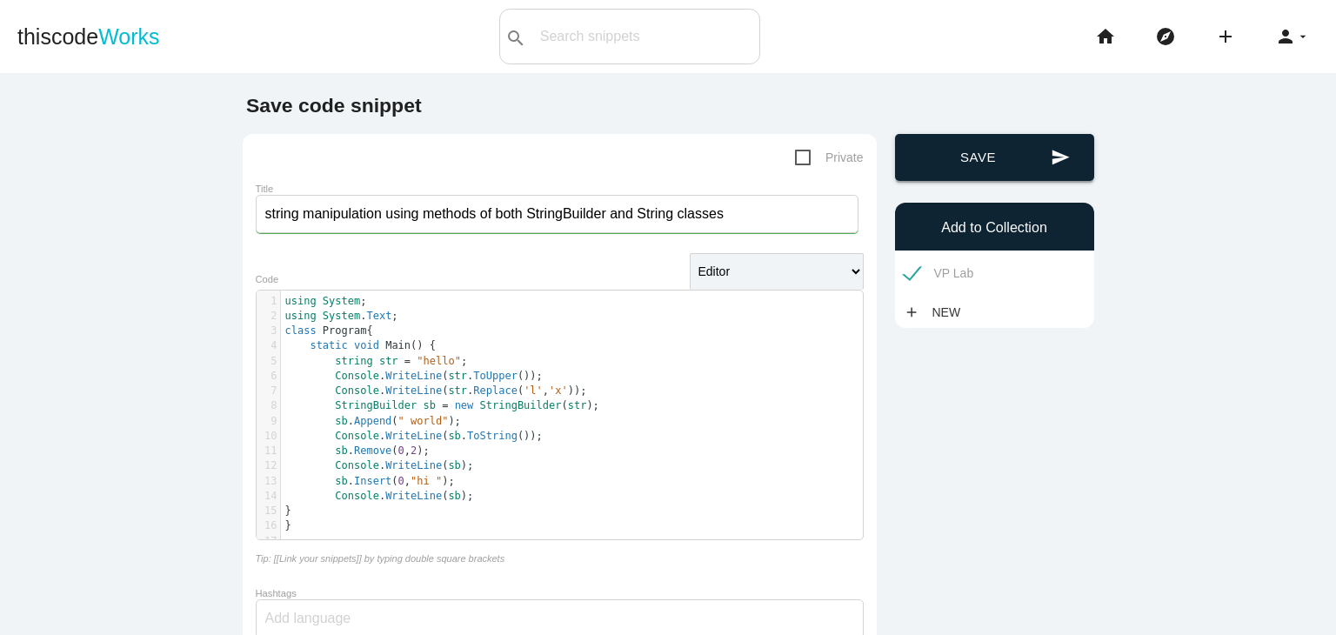
click at [957, 162] on button "send Save" at bounding box center [994, 157] width 199 height 47
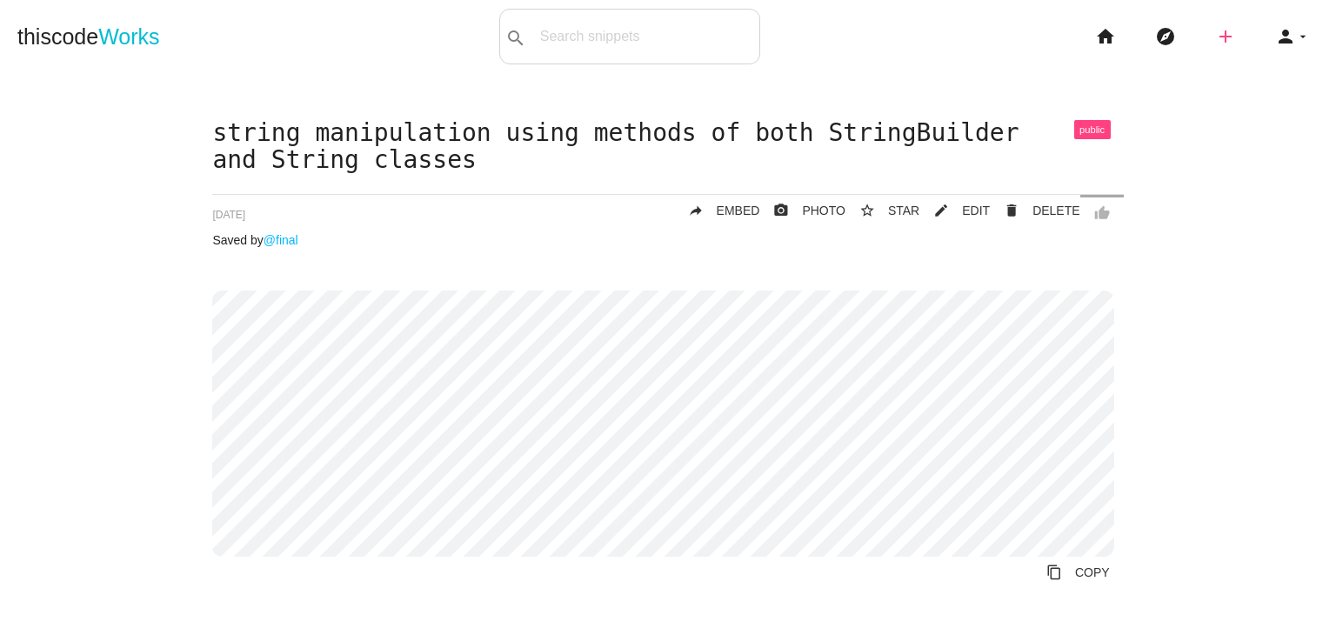
click at [1215, 36] on icon "add" at bounding box center [1225, 37] width 21 height 56
click at [1216, 36] on icon "code" at bounding box center [1226, 30] width 21 height 19
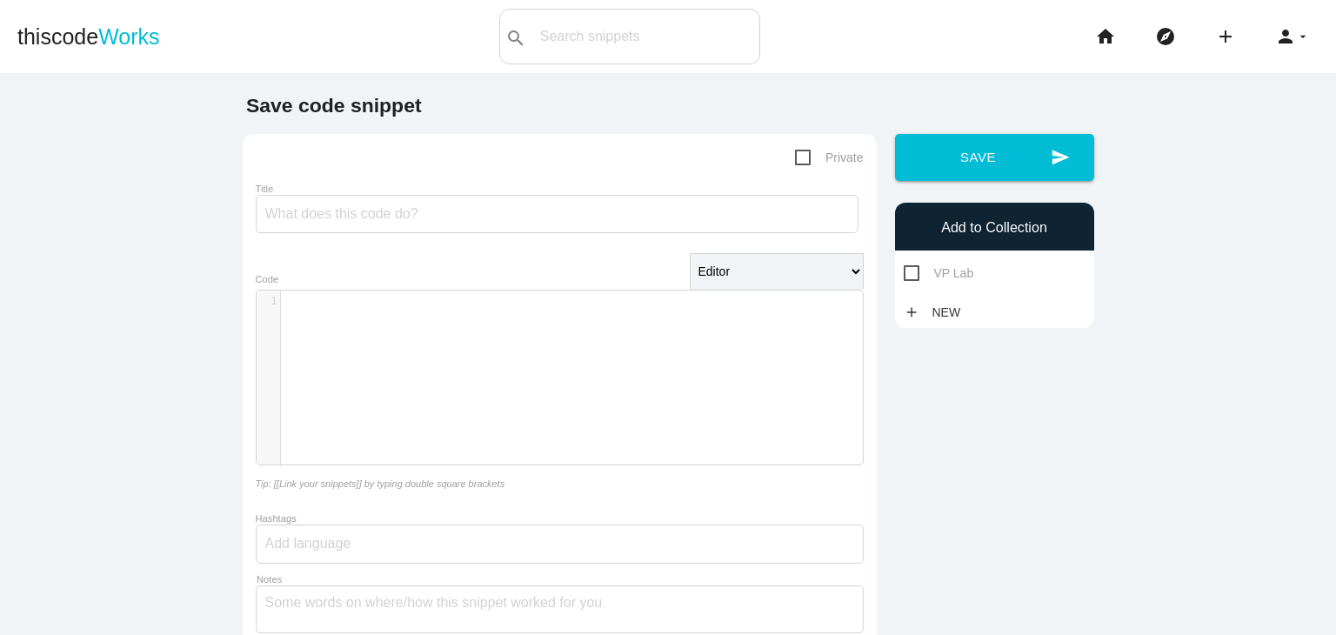
scroll to position [4, 0]
click at [390, 338] on div "​ x 1 ​" at bounding box center [573, 390] width 632 height 200
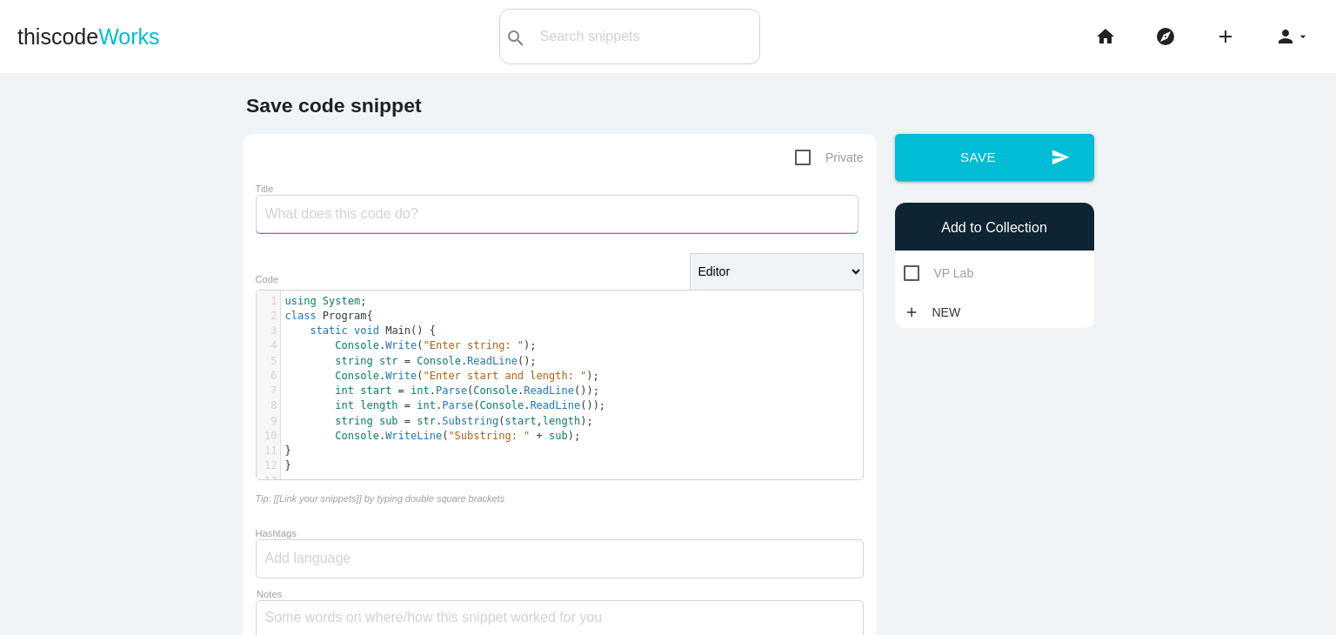
click at [704, 231] on input "Title" at bounding box center [557, 214] width 603 height 38
paste input "split a substring from a given string"
type input "split a substring from a given string"
click at [939, 276] on span "VP Lab" at bounding box center [939, 274] width 70 height 22
click at [915, 274] on input "VP Lab" at bounding box center [909, 268] width 11 height 11
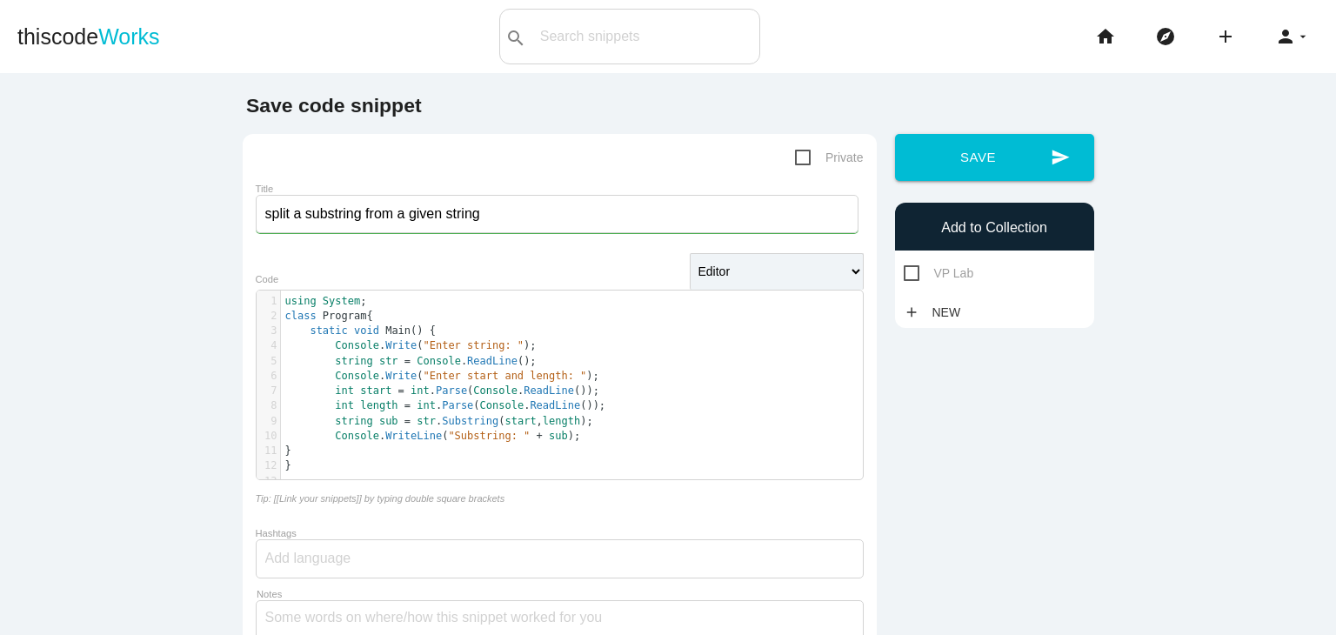
checkbox input "true"
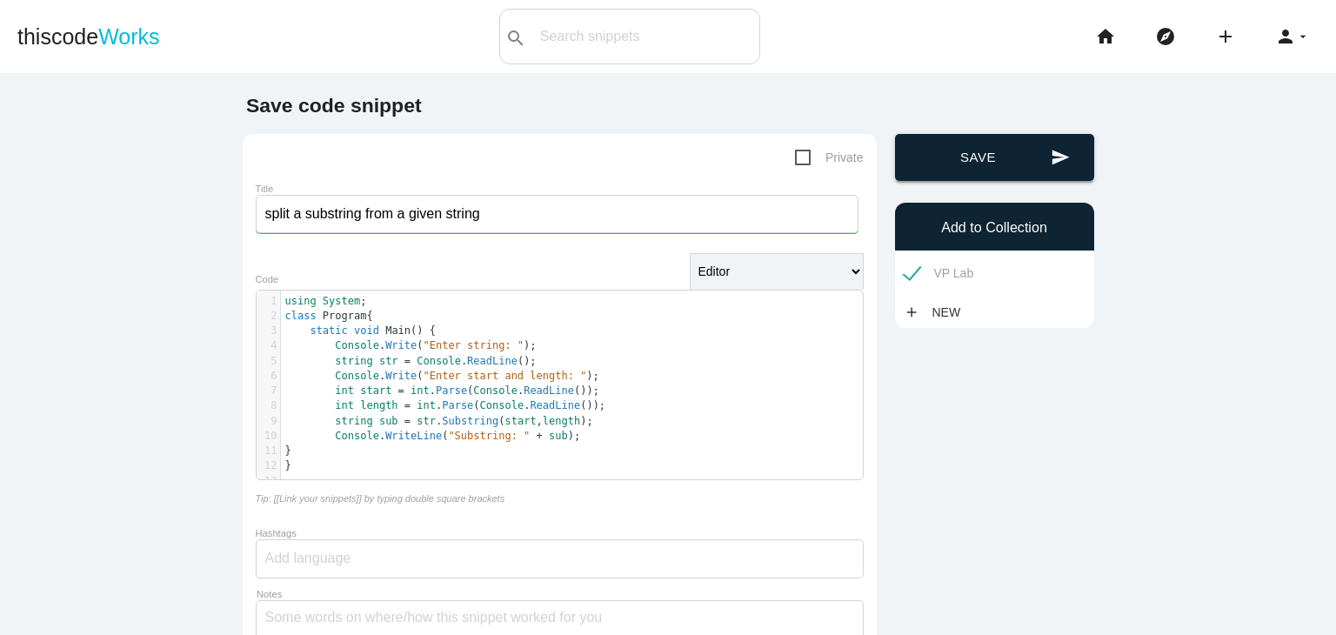
click at [981, 177] on button "send Save" at bounding box center [994, 157] width 199 height 47
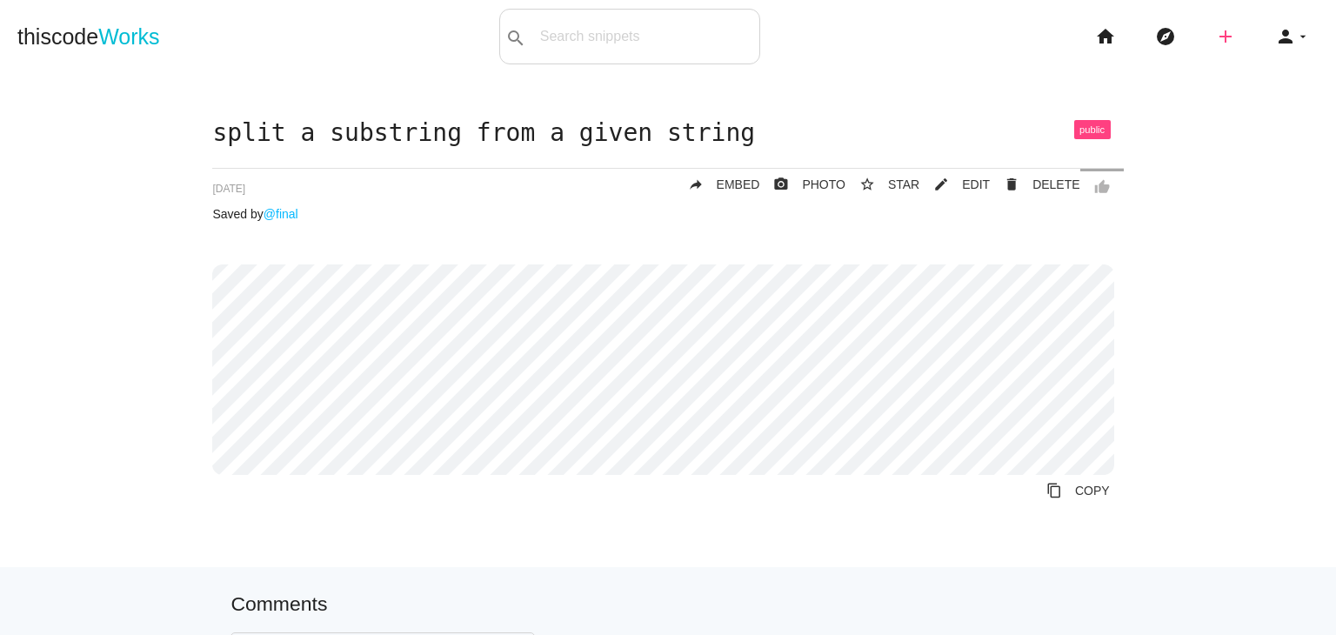
click at [1215, 35] on icon "add" at bounding box center [1225, 37] width 21 height 56
click at [1224, 36] on link "code Snippet" at bounding box center [1263, 30] width 122 height 43
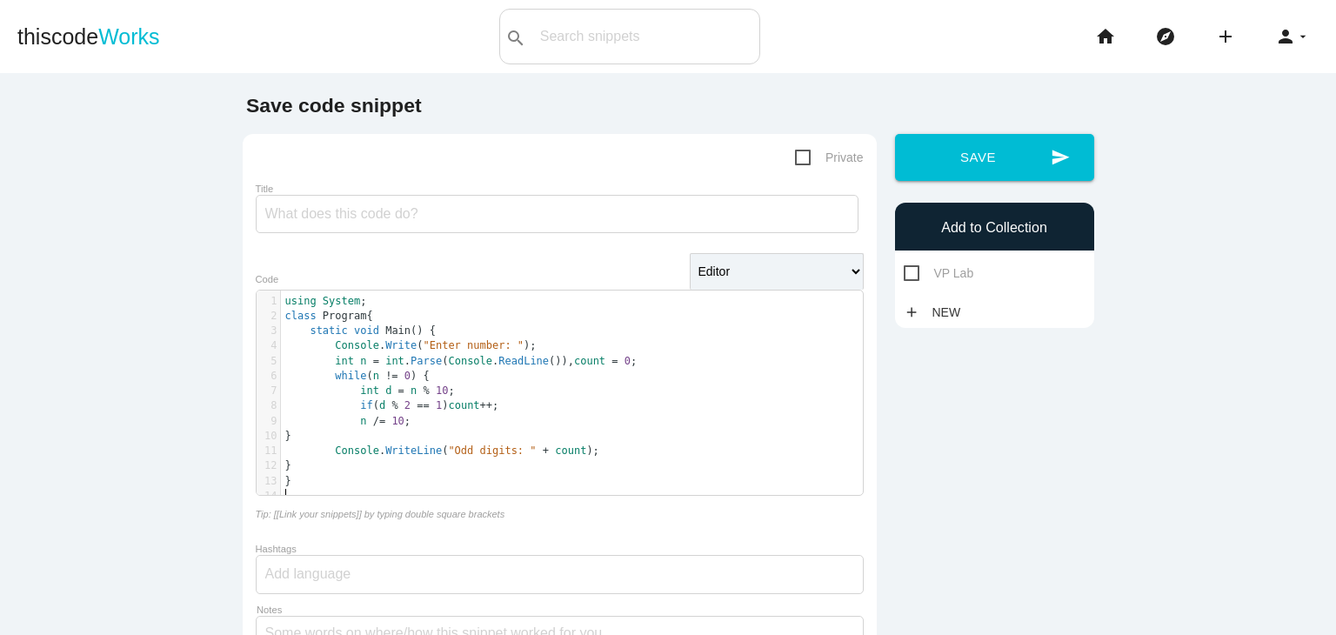
scroll to position [4, 0]
click at [454, 204] on input "Title" at bounding box center [557, 214] width 603 height 38
paste input "count the odd numbers in the given number"
type input "count the odd numbers in the given number"
click at [920, 272] on span "VP Lab" at bounding box center [939, 274] width 70 height 22
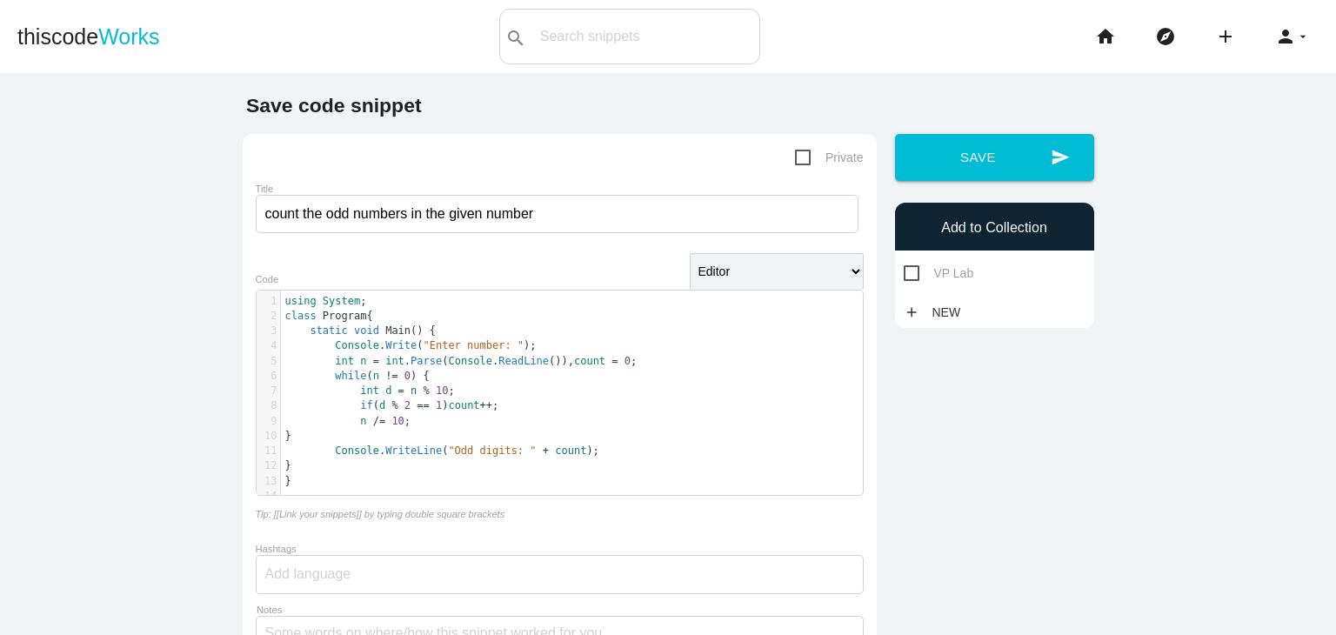
click at [915, 272] on input "VP Lab" at bounding box center [909, 268] width 11 height 11
checkbox input "true"
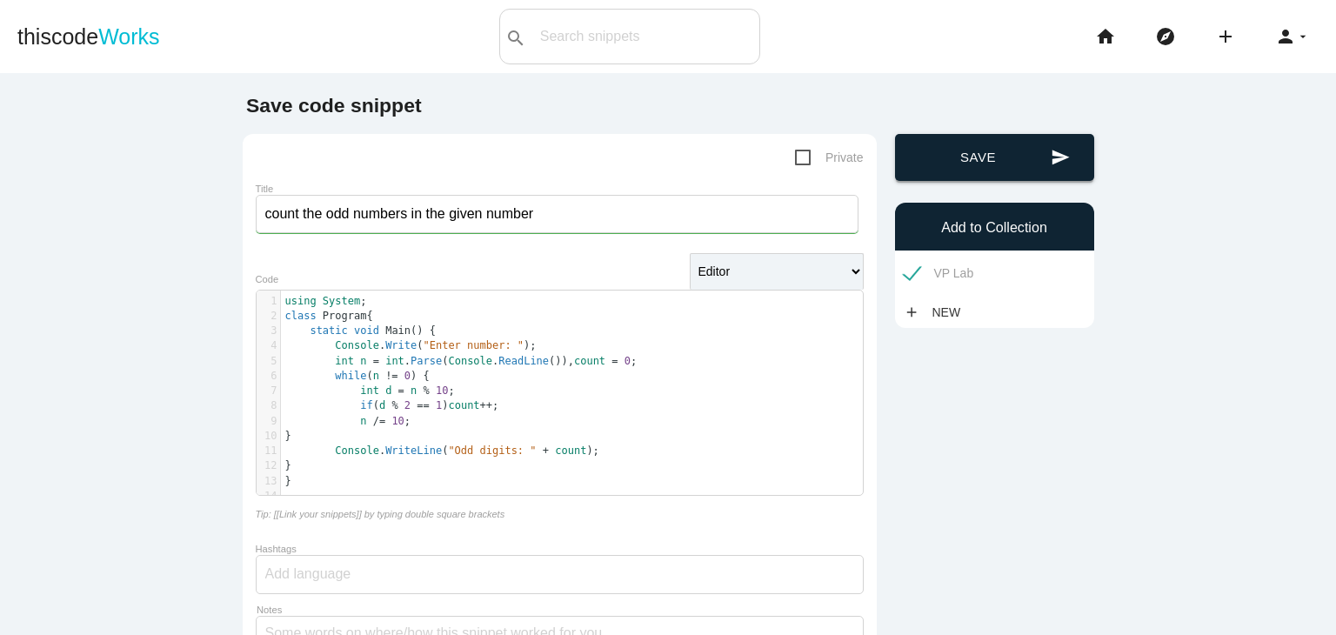
click at [969, 165] on button "send Save" at bounding box center [994, 157] width 199 height 47
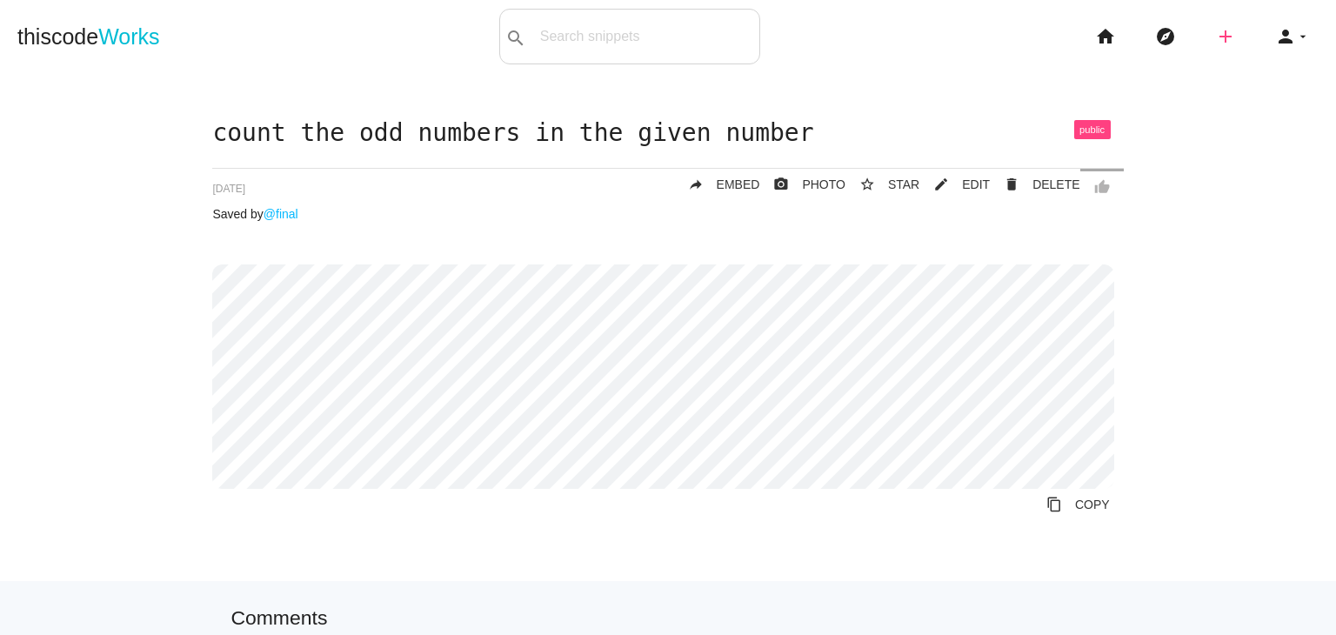
click at [1218, 30] on icon "add" at bounding box center [1225, 37] width 21 height 56
click at [1218, 30] on icon "code" at bounding box center [1226, 30] width 21 height 19
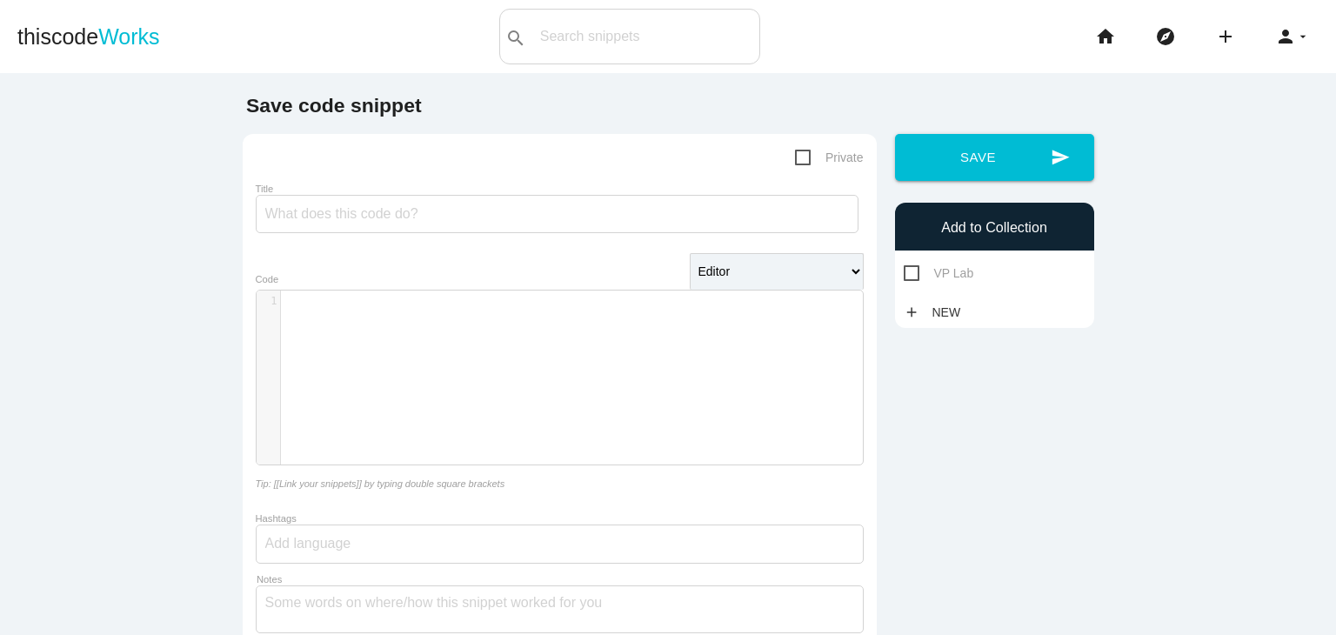
click at [393, 335] on div "​ x 1 ​" at bounding box center [573, 390] width 632 height 200
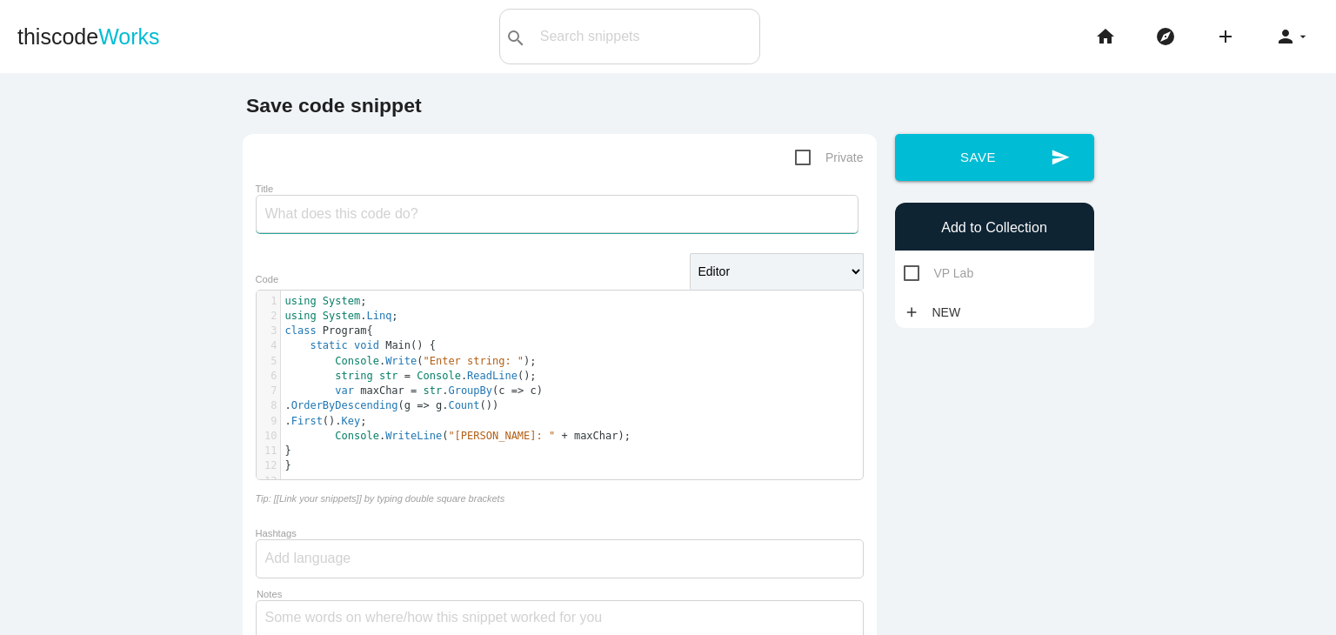
click at [638, 210] on input "Title" at bounding box center [557, 214] width 603 height 38
paste input "maximum occurring character in a given string"
type input "maximum occurring character in a given string"
click at [945, 285] on div "Add to Collection VP Lab add New" at bounding box center [994, 265] width 199 height 125
click at [944, 279] on span "VP Lab" at bounding box center [939, 274] width 70 height 22
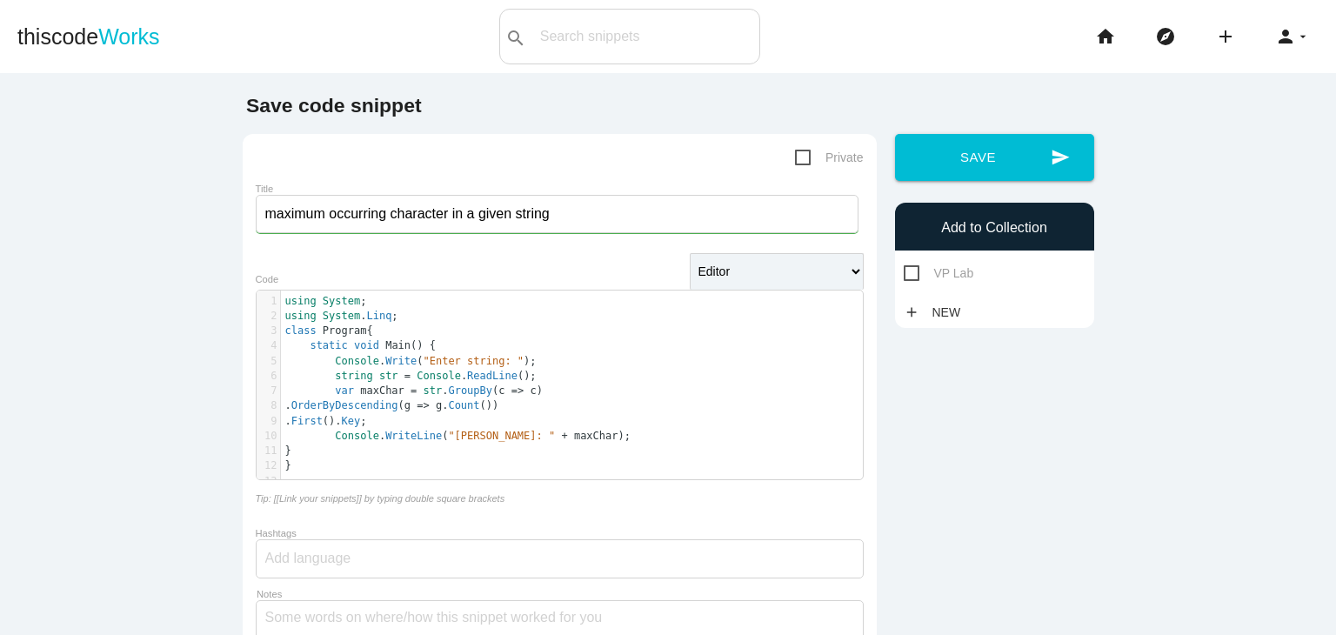
click at [915, 274] on input "VP Lab" at bounding box center [909, 268] width 11 height 11
checkbox input "true"
click at [1002, 128] on div "Save code snippet Private Title maximum occurring character in a given string E…" at bounding box center [668, 433] width 870 height 677
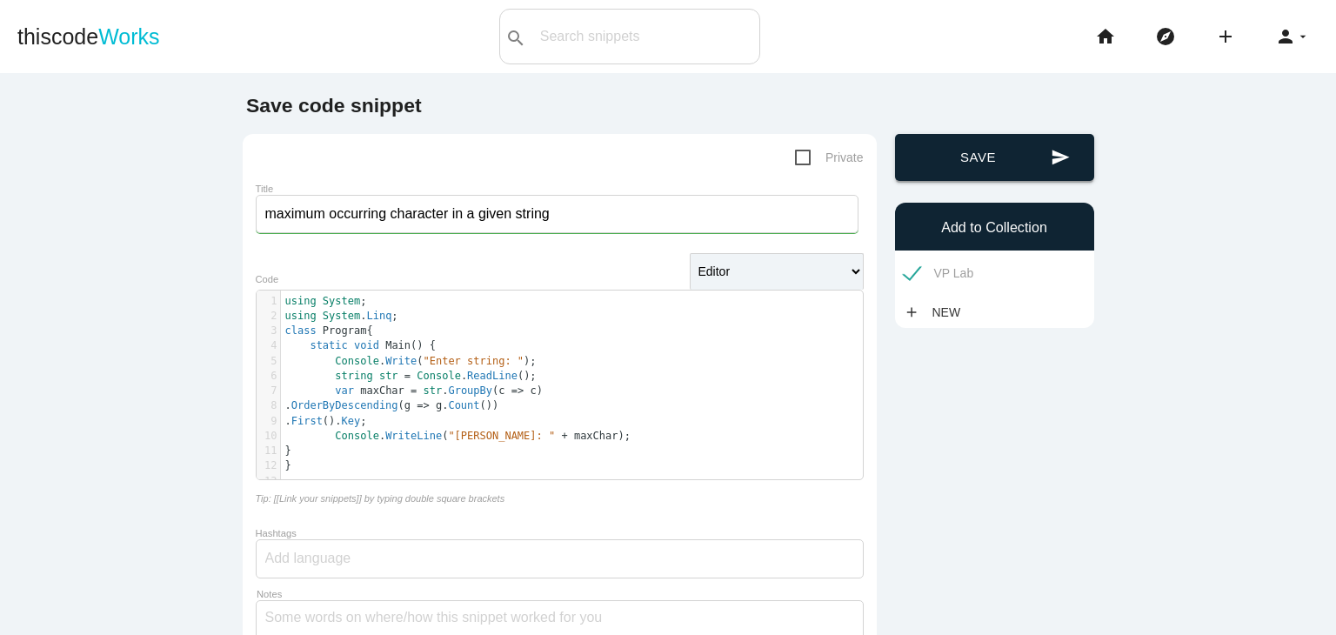
click at [986, 161] on button "send Save" at bounding box center [994, 157] width 199 height 47
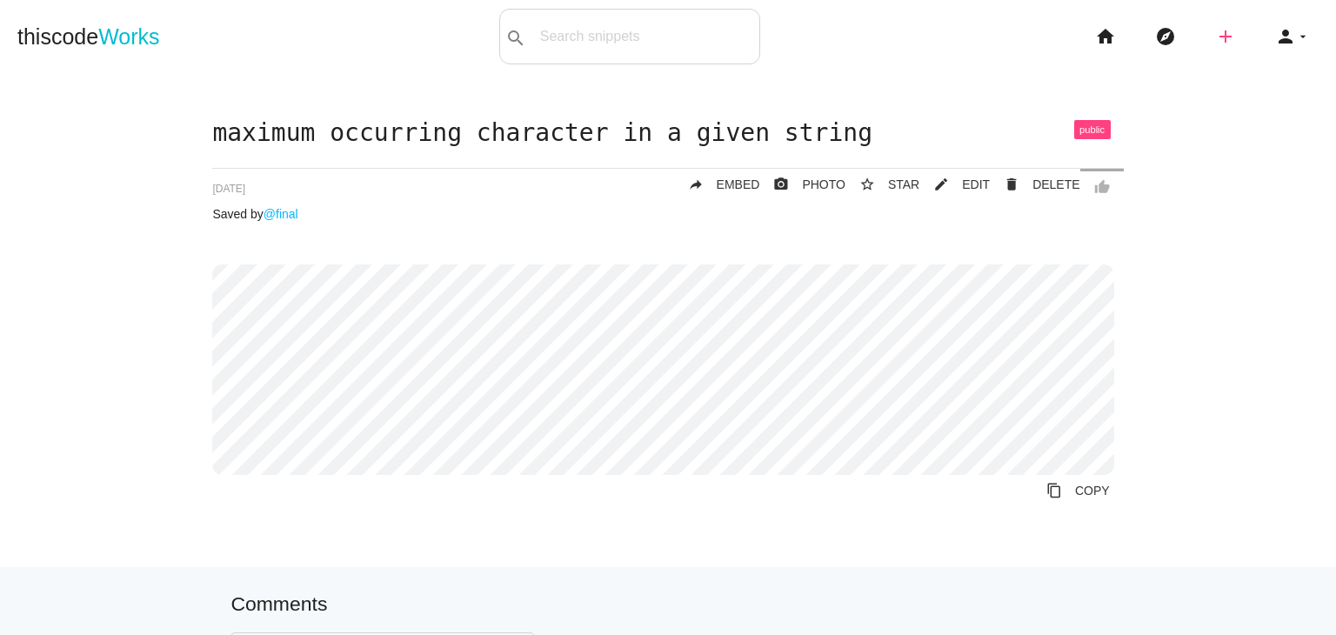
click at [1215, 43] on icon "add" at bounding box center [1225, 37] width 21 height 56
click at [1219, 39] on icon "code" at bounding box center [1226, 30] width 21 height 19
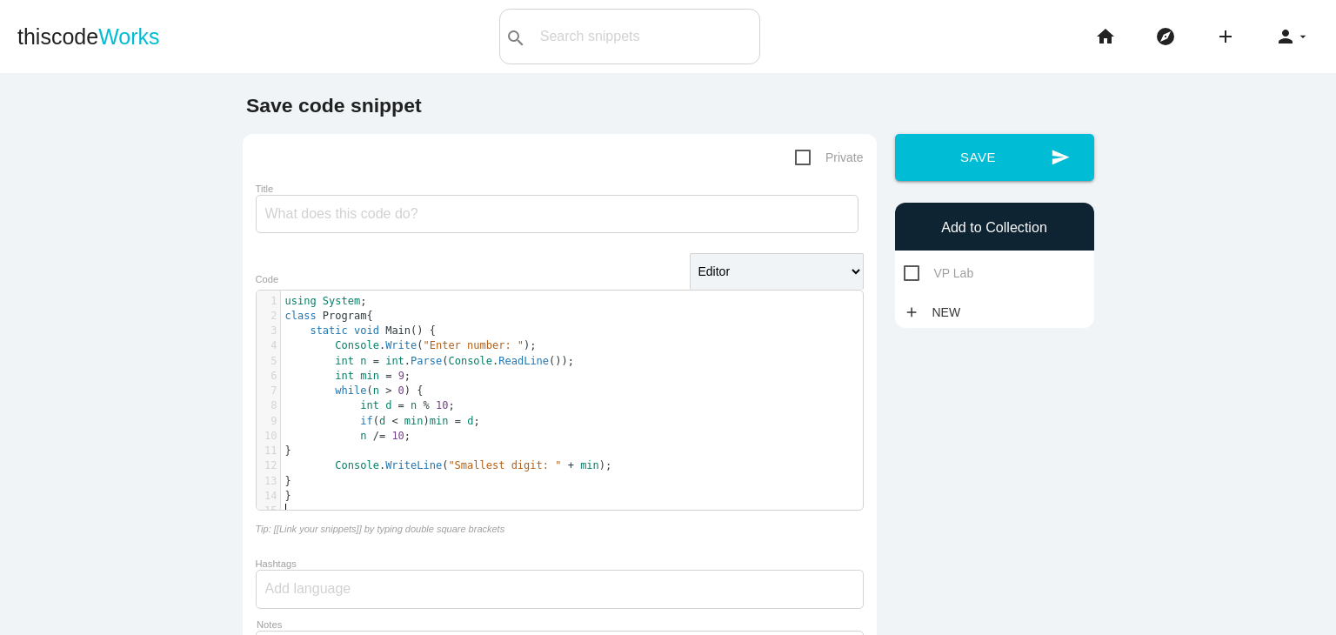
scroll to position [4, 0]
click at [692, 217] on input "Title" at bounding box center [557, 214] width 603 height 38
paste input "smallest digit for a given value"
type input "smallest digit for a given value"
click at [963, 281] on span "VP Lab" at bounding box center [939, 274] width 70 height 22
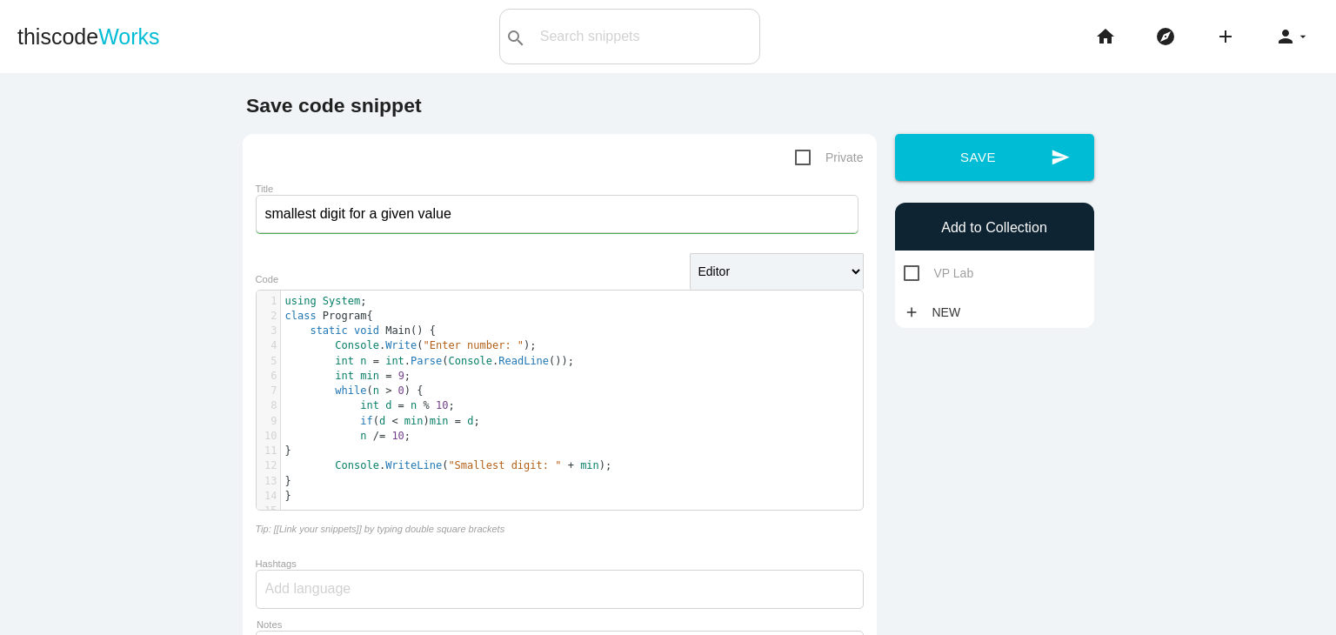
click at [915, 274] on input "VP Lab" at bounding box center [909, 268] width 11 height 11
checkbox input "true"
click at [972, 191] on div "send Save Add to Collection VP Lab add New" at bounding box center [993, 231] width 217 height 194
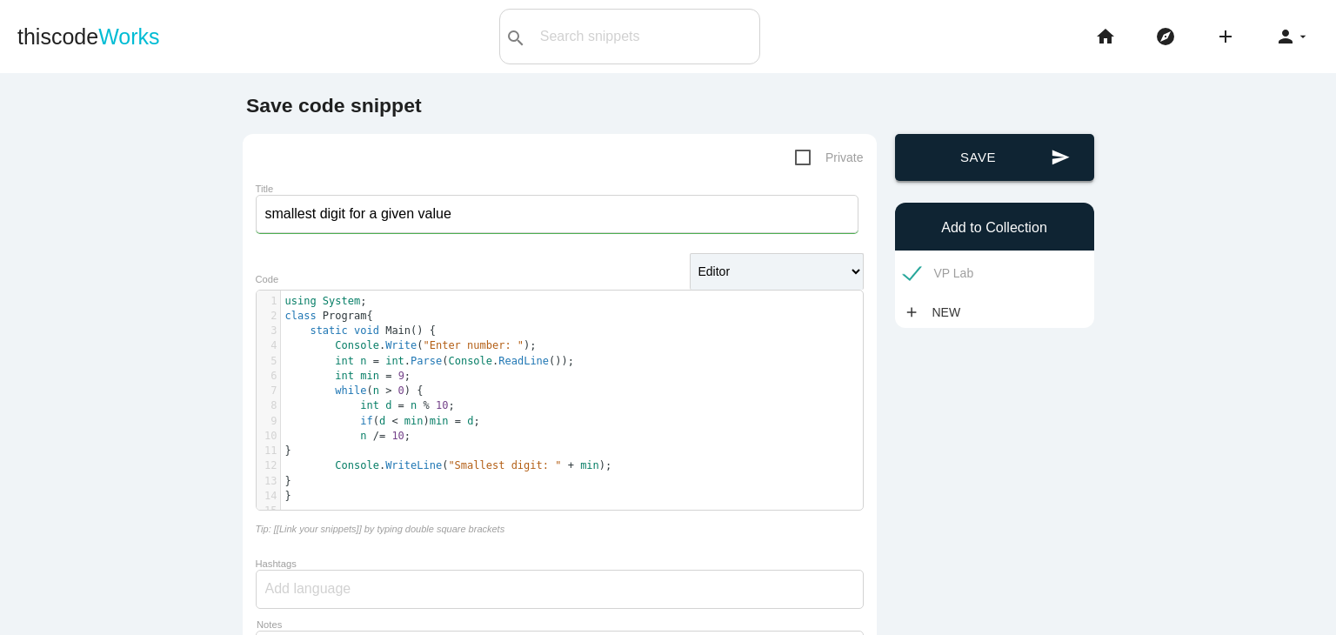
click at [989, 158] on button "send Save" at bounding box center [994, 157] width 199 height 47
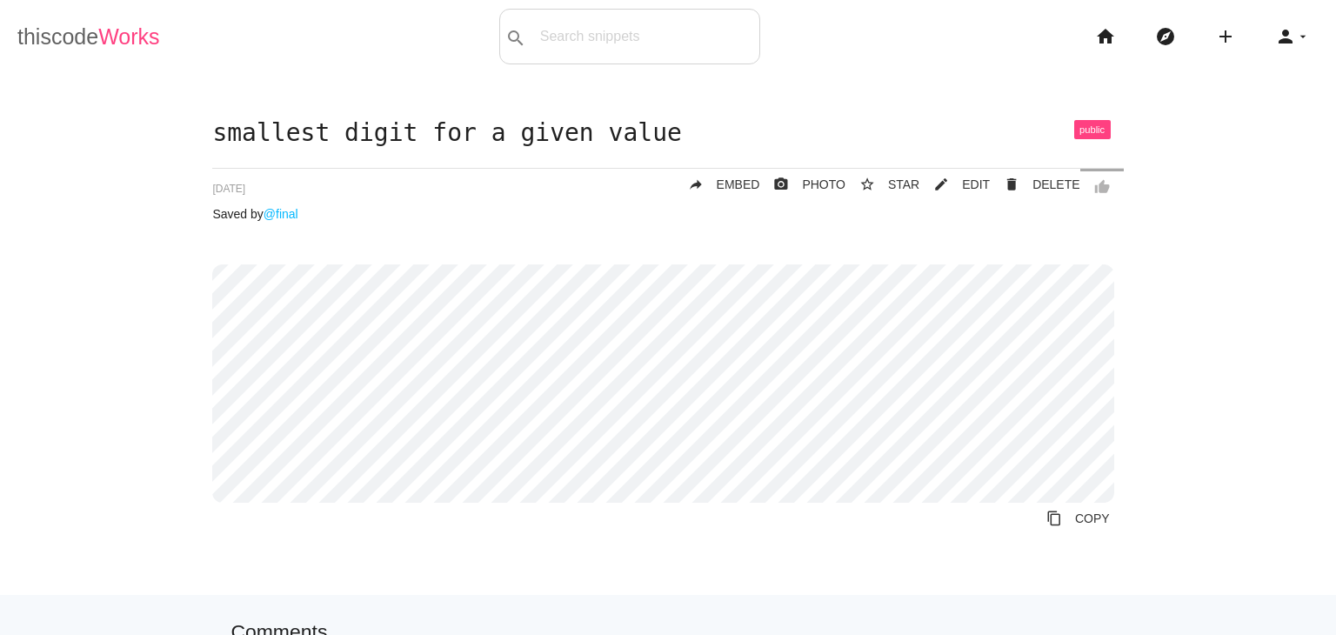
click at [123, 29] on span "Works" at bounding box center [128, 36] width 61 height 24
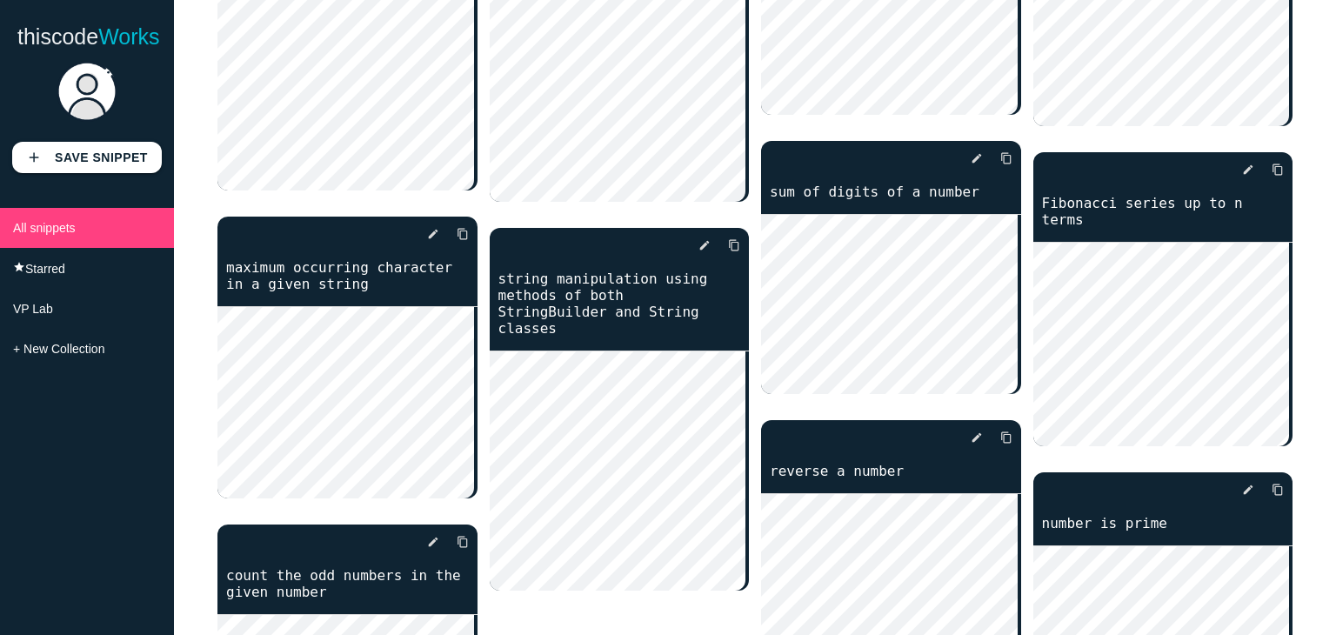
scroll to position [508, 0]
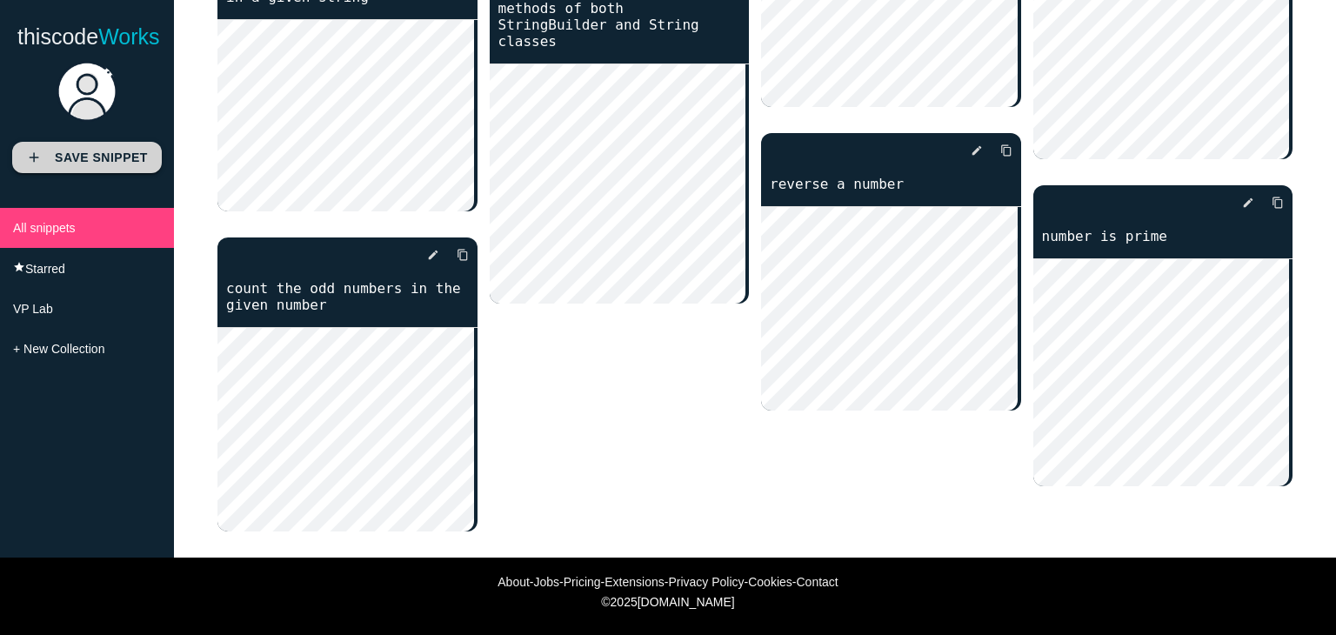
click at [104, 158] on b "Save Snippet" at bounding box center [101, 157] width 93 height 14
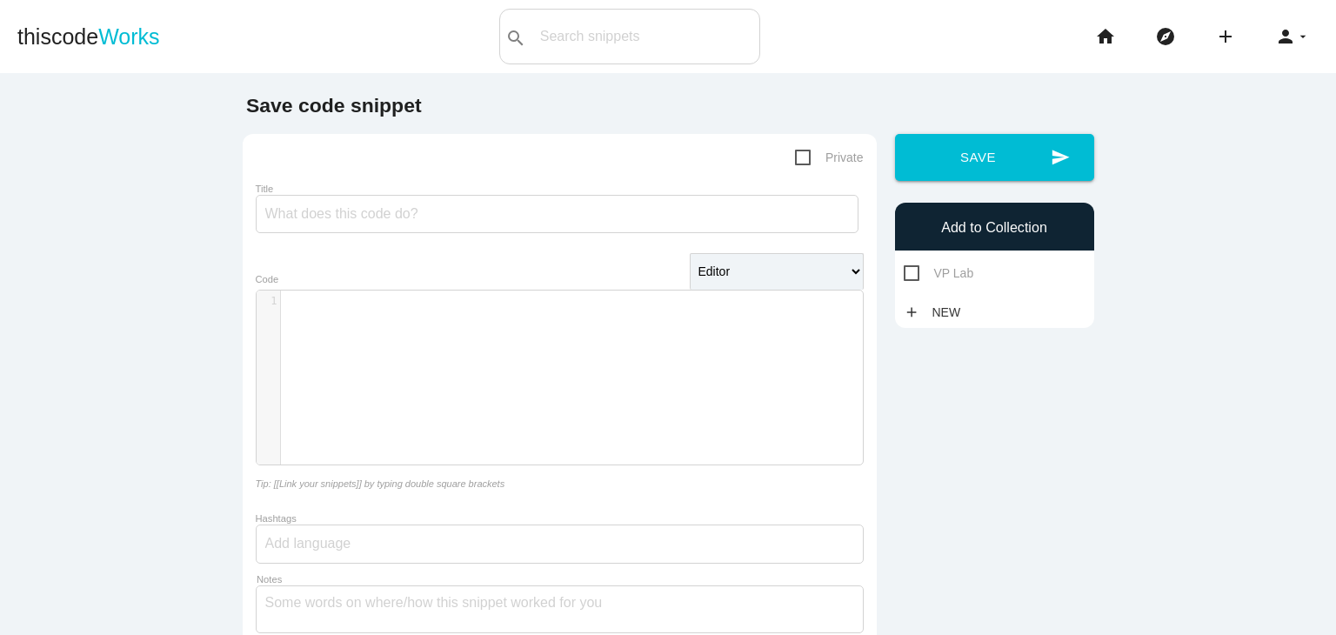
click at [410, 321] on div "​ x 1 ​" at bounding box center [573, 390] width 632 height 200
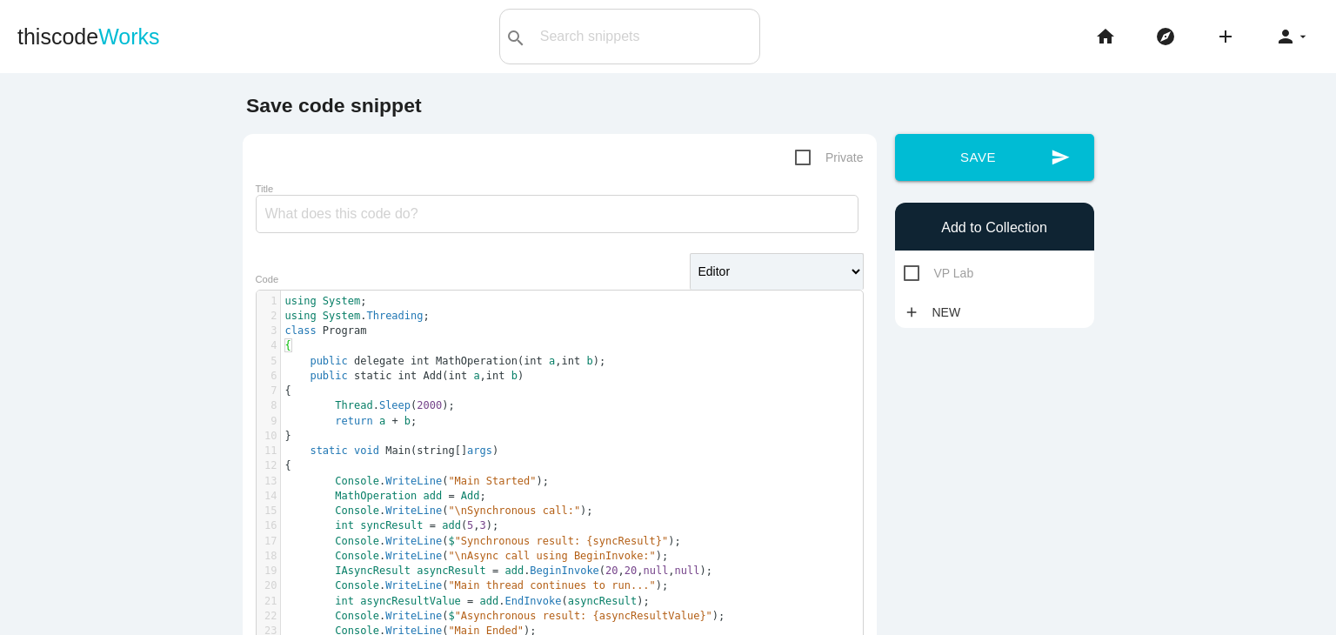
scroll to position [38, 0]
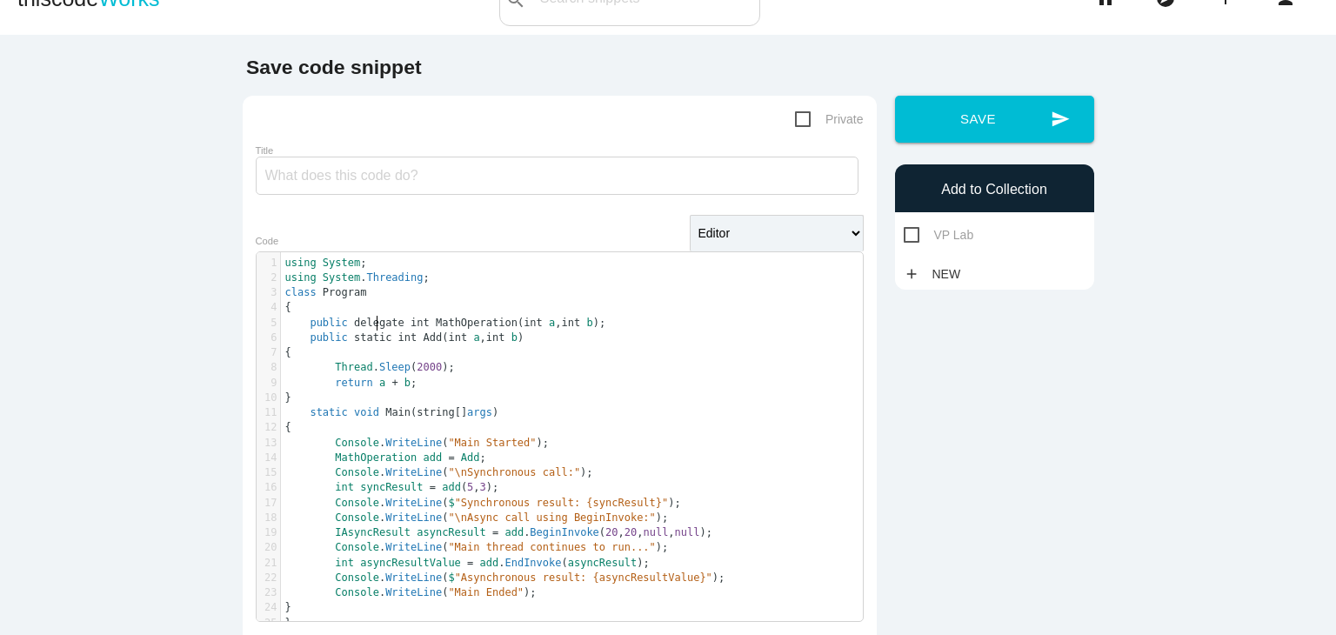
click at [368, 324] on span "delegate" at bounding box center [379, 323] width 50 height 12
type textarea "delegate"
click at [368, 324] on span "delegate" at bounding box center [379, 323] width 50 height 12
click at [328, 189] on input "Title" at bounding box center [557, 176] width 603 height 38
paste input "delegate"
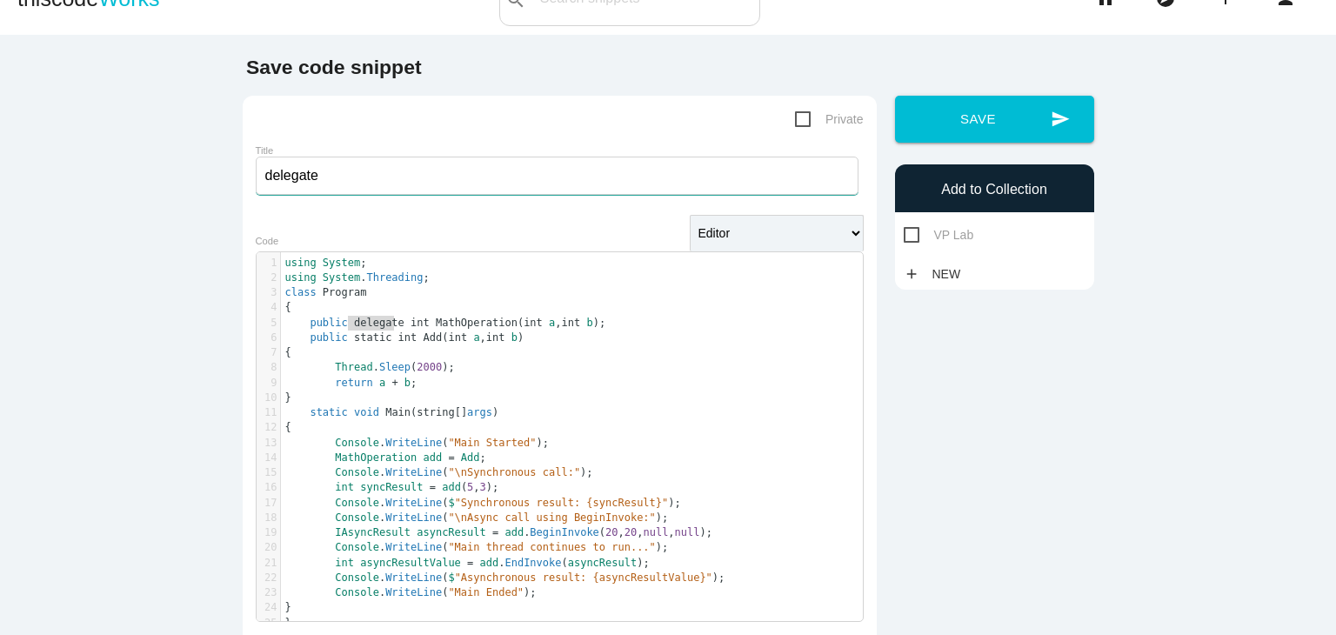
click at [262, 177] on input "delegate" at bounding box center [557, 176] width 603 height 38
click at [326, 181] on input "Delegate" at bounding box center [557, 176] width 603 height 38
type input "Delegates"
click at [962, 397] on div "Save code snippet Private Title Delegates Editor HTML Editor Javascript Editor …" at bounding box center [668, 485] width 870 height 857
click at [920, 228] on span "VP Lab" at bounding box center [939, 235] width 70 height 22
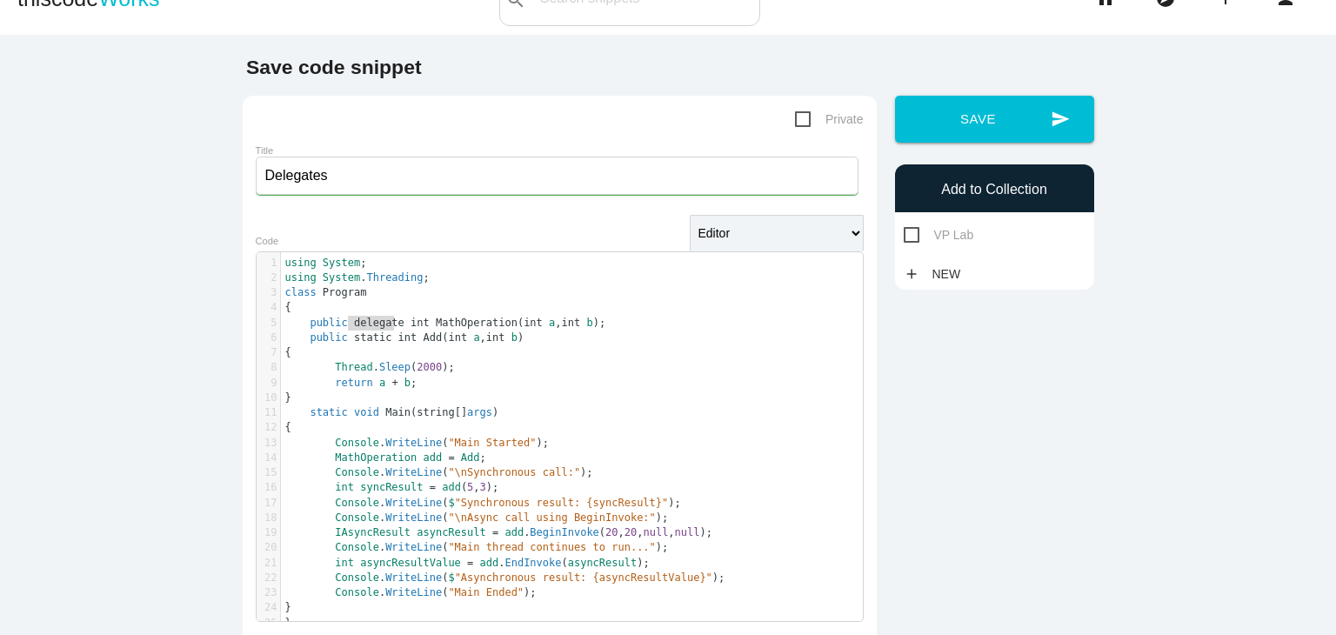
click at [915, 228] on input "VP Lab" at bounding box center [909, 229] width 11 height 11
checkbox input "true"
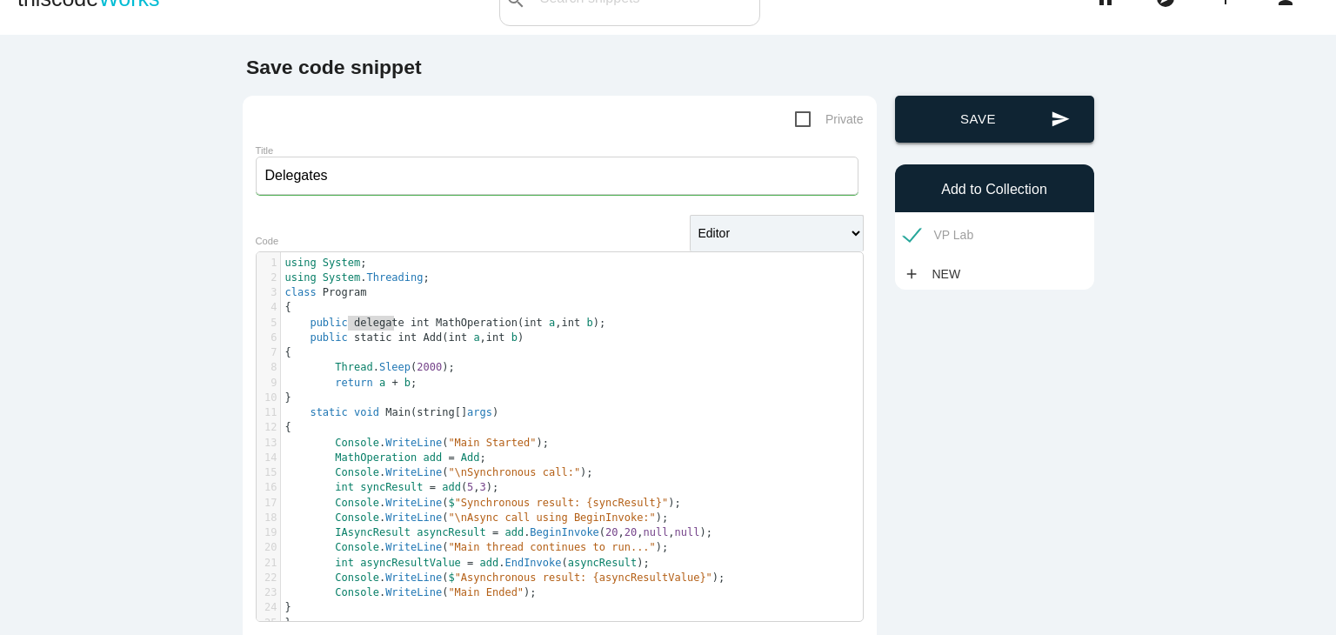
click at [920, 133] on button "send Save" at bounding box center [994, 119] width 199 height 47
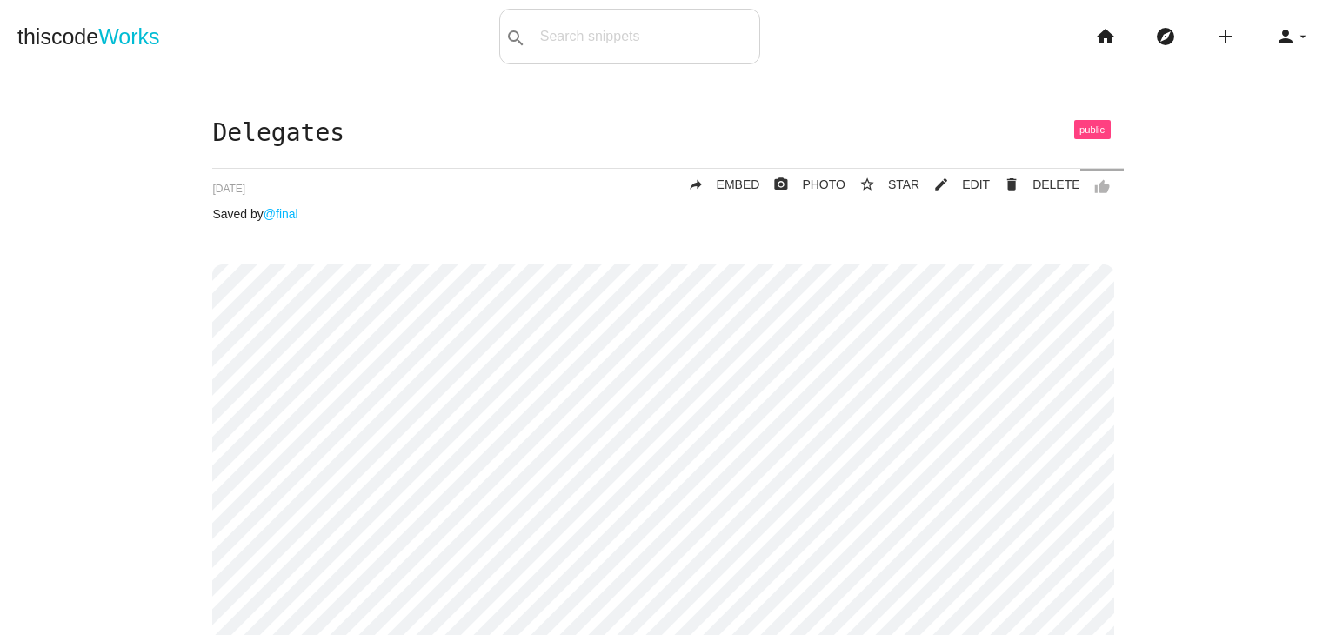
click at [1225, 36] on li "add code Snippet link Link" at bounding box center [1232, 37] width 60 height 56
click at [1215, 39] on icon "add" at bounding box center [1225, 37] width 21 height 56
click at [1223, 27] on icon "code" at bounding box center [1226, 30] width 21 height 19
